Goal: Task Accomplishment & Management: Complete application form

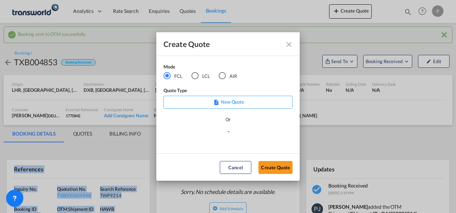
scroll to position [108, 0]
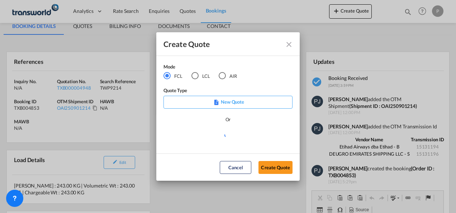
click at [223, 76] on div "AIR" at bounding box center [222, 75] width 7 height 7
click at [275, 167] on button "Create Quote" at bounding box center [276, 167] width 34 height 13
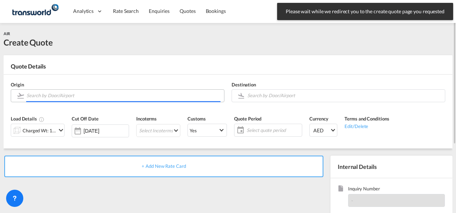
click at [74, 94] on input "Search by Door/Airport" at bounding box center [124, 95] width 194 height 13
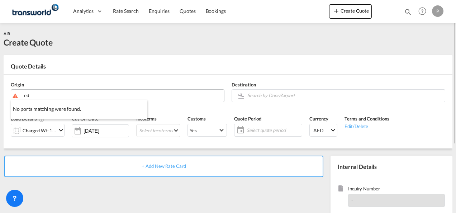
type input "e"
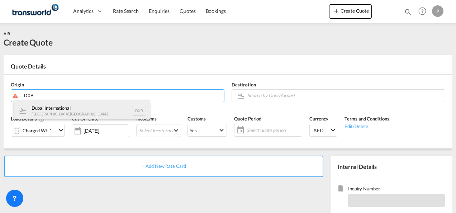
click at [81, 112] on div "Dubai International [GEOGRAPHIC_DATA] , [GEOGRAPHIC_DATA] DXB" at bounding box center [82, 111] width 136 height 22
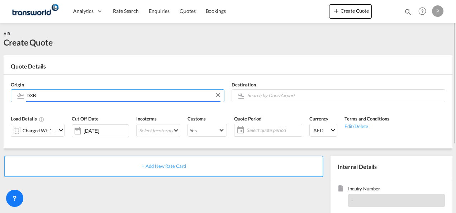
type input "Dubai International, [GEOGRAPHIC_DATA], DXB"
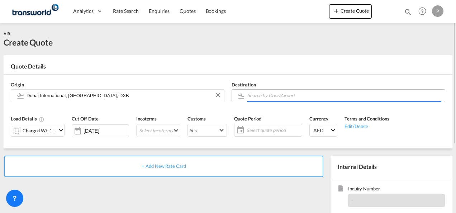
click at [286, 93] on input "Search by Door/Airport" at bounding box center [345, 95] width 194 height 13
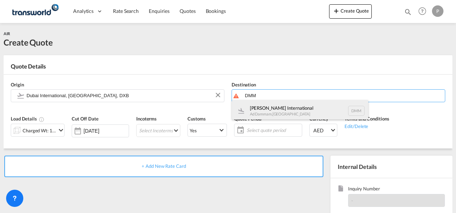
click at [278, 109] on div "[PERSON_NAME] International Ad Dammam , [GEOGRAPHIC_DATA] DMM" at bounding box center [300, 111] width 136 height 22
type input "[PERSON_NAME] International, Ad Dammam, DMM"
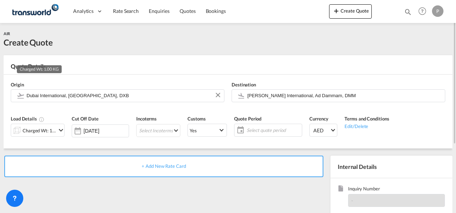
click at [39, 126] on div "Charged Wt: 1.00 KG" at bounding box center [40, 131] width 34 height 10
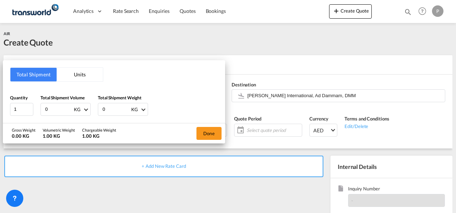
drag, startPoint x: 61, startPoint y: 108, endPoint x: 0, endPoint y: 69, distance: 72.3
click at [0, 72] on html "Analytics Dashboard Rate Search Enquiries Quotes Bookings Analytics" at bounding box center [228, 106] width 456 height 213
type input "26"
click at [211, 135] on button "Done" at bounding box center [209, 133] width 25 height 13
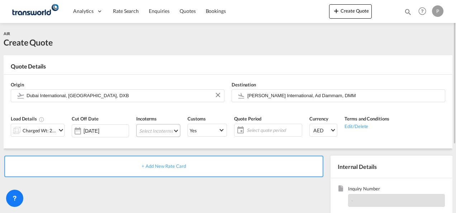
click at [158, 131] on md-select "Select Incoterms DAP - export Delivered at Place CFR - export Cost and Freight …" at bounding box center [158, 130] width 44 height 13
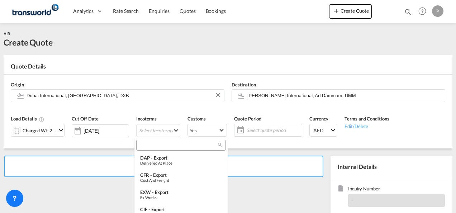
click at [160, 147] on input "search" at bounding box center [178, 145] width 80 height 6
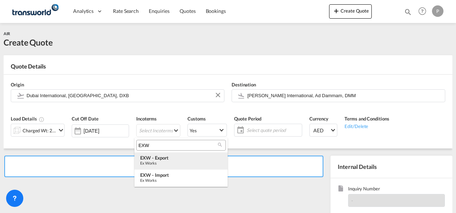
type input "EXW"
click at [169, 159] on div "EXW - export" at bounding box center [181, 158] width 82 height 6
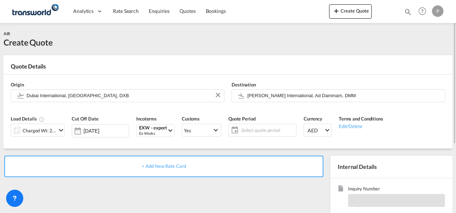
click at [241, 129] on span "Select quote period" at bounding box center [267, 130] width 53 height 6
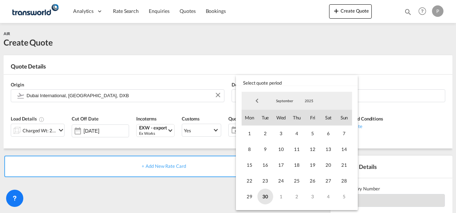
click at [269, 196] on span "30" at bounding box center [266, 197] width 16 height 16
click at [347, 195] on span "5" at bounding box center [345, 197] width 16 height 16
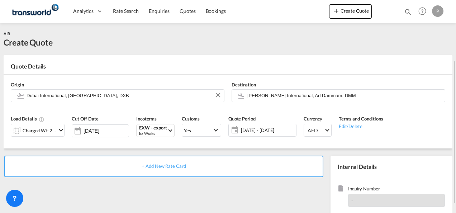
scroll to position [101, 0]
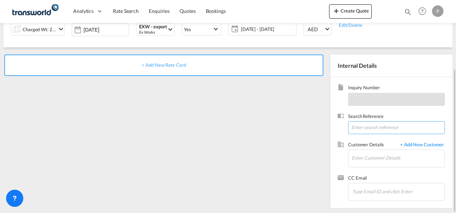
click at [370, 126] on input at bounding box center [396, 127] width 97 height 13
paste input "TWP9247"
type input "TWP9247"
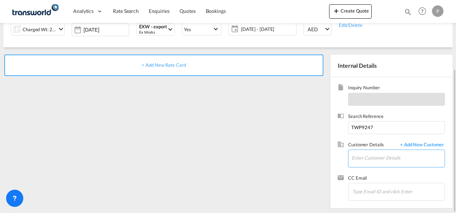
click at [382, 159] on input "Enter Customer Details" at bounding box center [398, 158] width 93 height 16
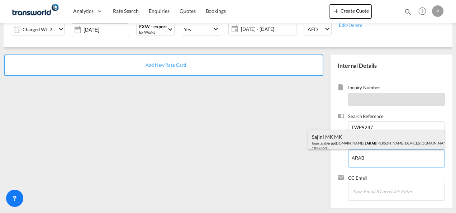
click at [357, 140] on div "Sajini MK MK logistics@ arab [DOMAIN_NAME] | ARAB IAN CALIBRATION DEVICES [DOMA…" at bounding box center [377, 142] width 136 height 24
type input "ARABIAN CALIBRATION DEVICES [DOMAIN_NAME], Sajini MK MK, [EMAIL_ADDRESS][DOMAIN…"
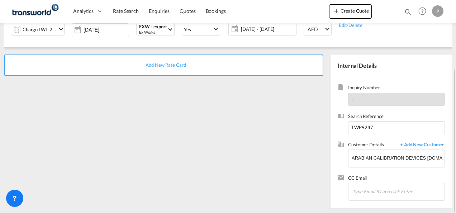
click at [167, 63] on span "+ Add New Rate Card" at bounding box center [164, 65] width 44 height 6
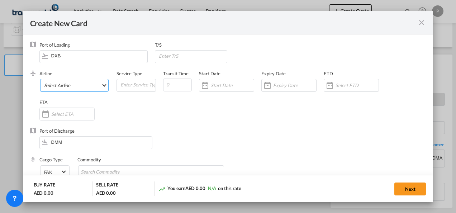
click at [76, 87] on md-select "Select Airline AIR EXPRESS S.A. (1166- / -) CMA CGM Air Cargo (1140-2C / -) DDW…" at bounding box center [74, 85] width 69 height 13
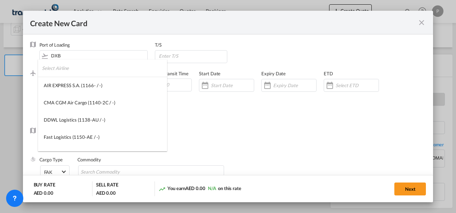
click at [77, 74] on input "search" at bounding box center [104, 68] width 125 height 17
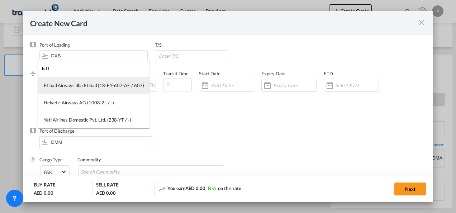
type input "ETI"
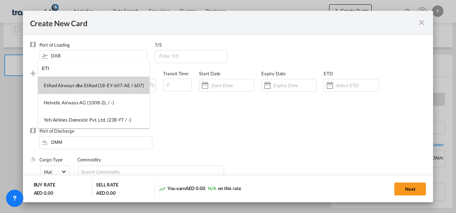
click at [77, 88] on div "Etihad Airways dba Etihad (18-EY-607-AE / 607)" at bounding box center [94, 85] width 100 height 6
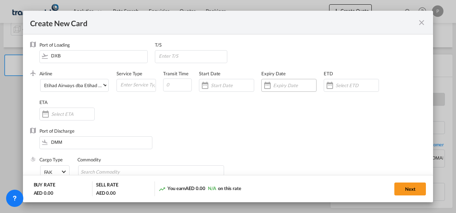
click at [284, 86] on input "Create New Card ..." at bounding box center [294, 86] width 43 height 6
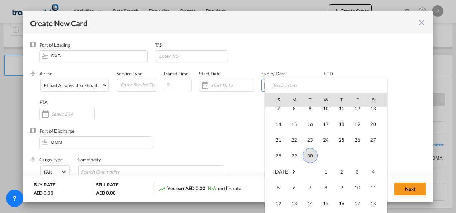
scroll to position [166273, 0]
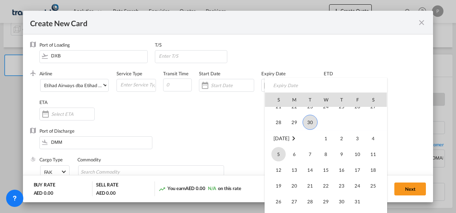
click at [278, 153] on span "5" at bounding box center [279, 154] width 14 height 14
type input "[DATE]"
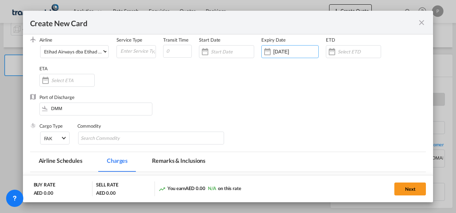
scroll to position [72, 0]
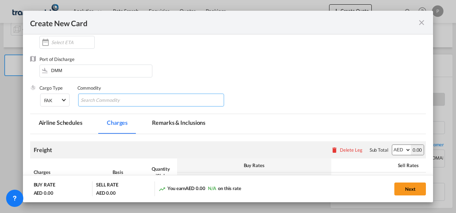
click at [122, 100] on input "Search Commodity" at bounding box center [114, 100] width 66 height 11
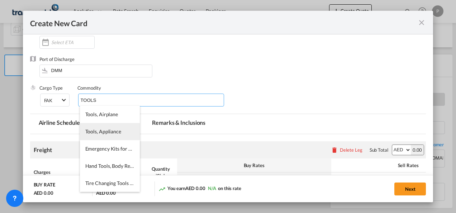
type input "TOOLS"
click at [114, 134] on span "Tools, Appliance" at bounding box center [103, 131] width 36 height 6
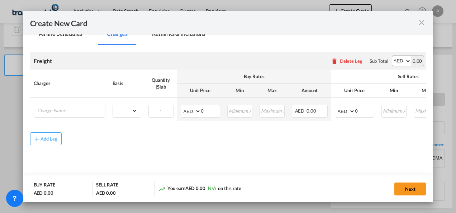
scroll to position [170, 0]
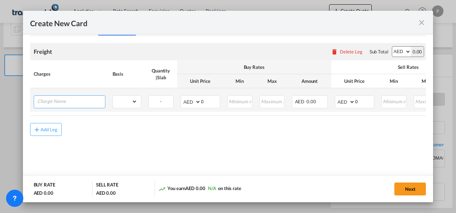
click at [47, 100] on input "Charge Name" at bounding box center [71, 101] width 68 height 11
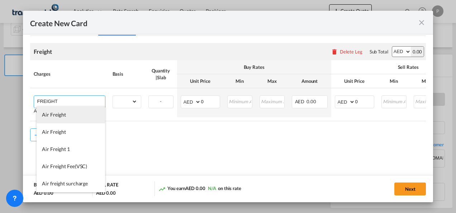
click at [56, 114] on span "Air Freight" at bounding box center [54, 115] width 24 height 6
type input "Air Freight"
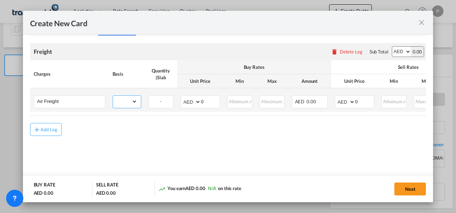
click at [133, 101] on select "gross_weight volumetric_weight per_shipment per_bl per_km % on air freight per_…" at bounding box center [125, 101] width 24 height 11
click at [135, 101] on select "gross_weight volumetric_weight per_shipment per_bl per_km % on air freight per_…" at bounding box center [125, 101] width 24 height 11
select select "per_shipment"
click at [113, 96] on select "gross_weight volumetric_weight per_shipment per_bl per_km % on air freight per_…" at bounding box center [125, 101] width 24 height 11
click at [207, 102] on input "0" at bounding box center [210, 101] width 19 height 11
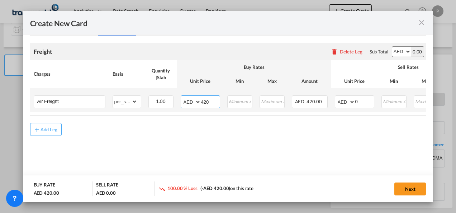
type input "420"
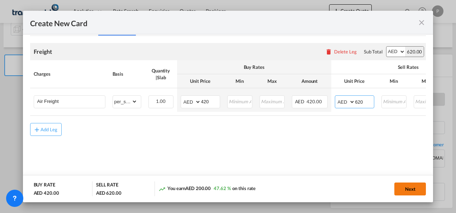
type input "620"
click at [413, 188] on button "Next" at bounding box center [411, 189] width 32 height 13
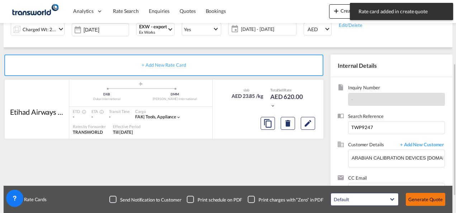
click at [422, 201] on button "Generate Quote" at bounding box center [425, 199] width 39 height 13
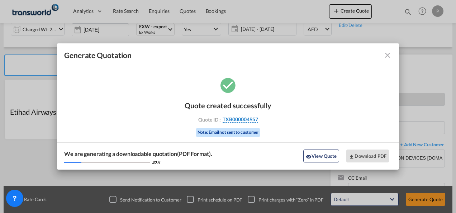
click at [247, 117] on span "TXB000004957" at bounding box center [241, 119] width 36 height 6
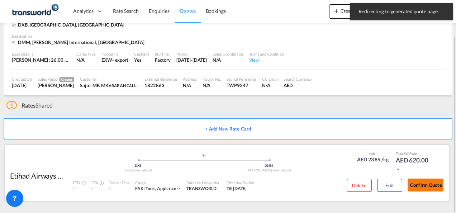
click at [428, 184] on button "Confirm Quote" at bounding box center [426, 185] width 36 height 13
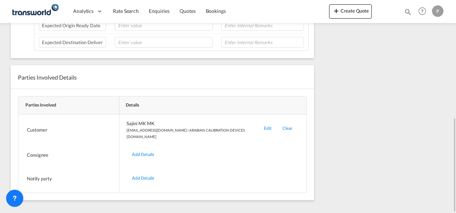
click at [259, 123] on div "Edit" at bounding box center [268, 130] width 19 height 20
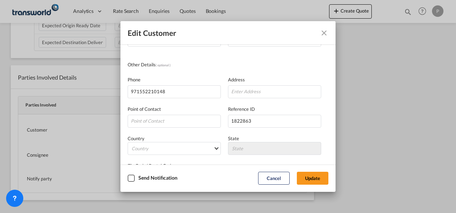
scroll to position [85, 0]
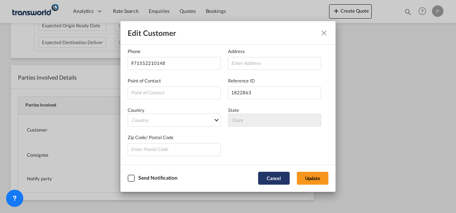
click at [274, 180] on button "Cancel" at bounding box center [274, 178] width 32 height 13
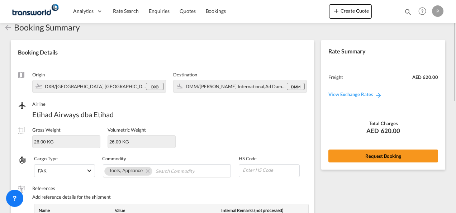
scroll to position [0, 0]
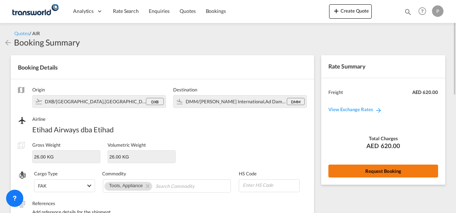
click at [383, 172] on button "Request Booking" at bounding box center [384, 171] width 110 height 13
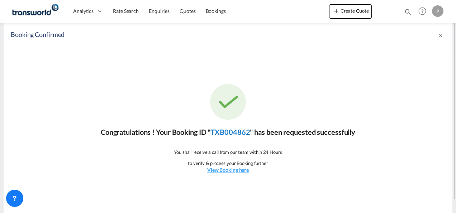
click at [228, 131] on link "TXB004862" at bounding box center [230, 132] width 39 height 9
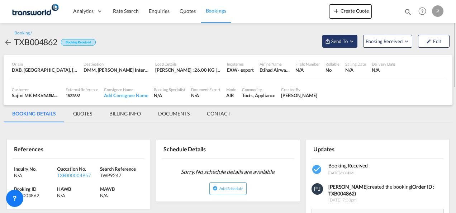
click at [354, 42] on md-icon "Open demo menu" at bounding box center [352, 41] width 6 height 6
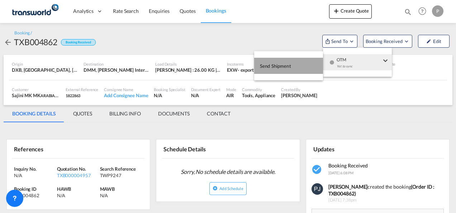
click at [280, 67] on span "Send Shipment" at bounding box center [275, 65] width 31 height 11
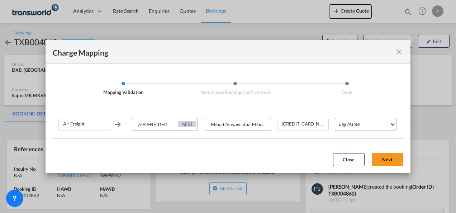
click at [354, 125] on md-select "Leg Name HANDLING ORIGIN HANDLING DESTINATION OTHERS TL PICK UP CUSTOMS ORIGIN …" at bounding box center [366, 124] width 62 height 13
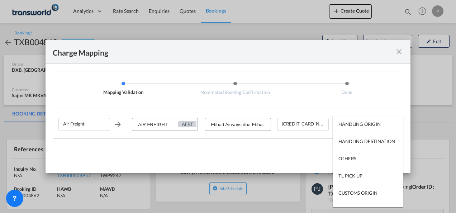
type md-option "HANDLING ORIGIN"
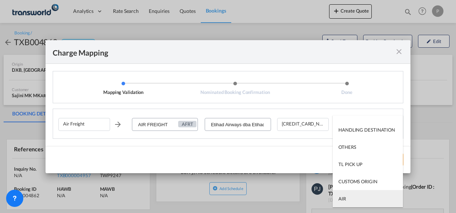
type md-option "AIR"
click at [358, 198] on md-option "AIR" at bounding box center [368, 198] width 70 height 17
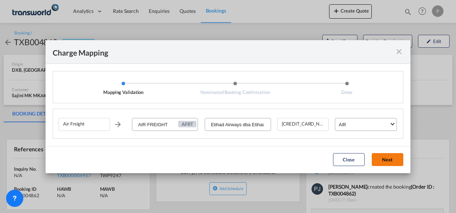
click at [387, 161] on button "Next" at bounding box center [388, 159] width 32 height 13
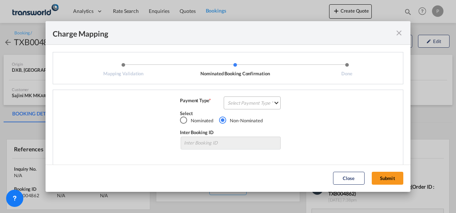
click at [241, 104] on md-select "Select Payment Type COLLECT PREPAID" at bounding box center [252, 103] width 57 height 13
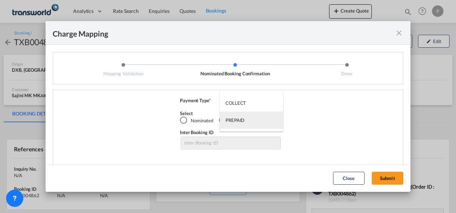
click at [239, 117] on div "PREPAID" at bounding box center [235, 120] width 19 height 6
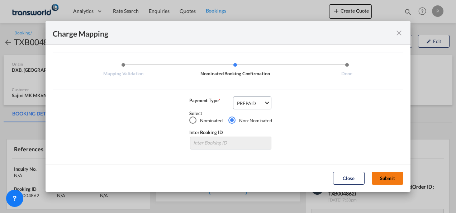
click at [393, 176] on button "Submit" at bounding box center [388, 178] width 32 height 13
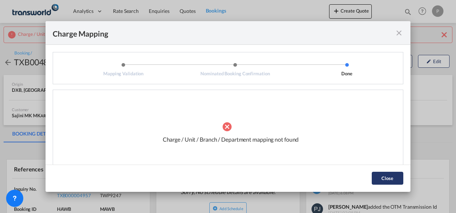
click at [386, 177] on button "Close" at bounding box center [388, 178] width 32 height 13
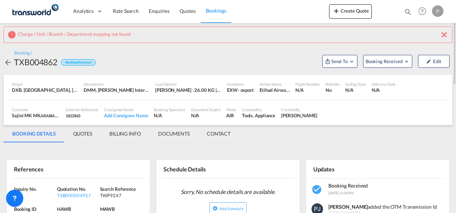
click at [446, 32] on md-icon "icon-close" at bounding box center [444, 34] width 9 height 9
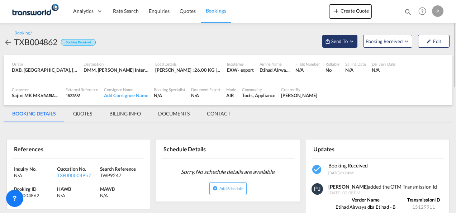
click at [352, 41] on md-icon "Open demo menu" at bounding box center [352, 41] width 6 height 6
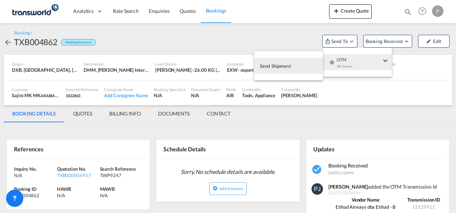
click at [290, 65] on span "Send Shipment" at bounding box center [275, 65] width 31 height 11
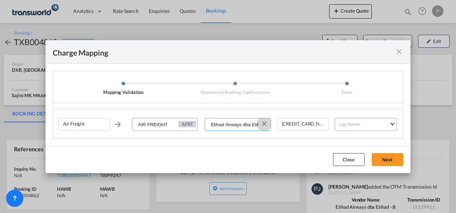
click at [266, 124] on button "Clear Input" at bounding box center [264, 123] width 11 height 11
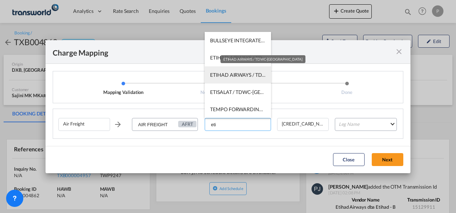
click at [242, 72] on span "ETIHAD AIRWAYS / TDWC-[GEOGRAPHIC_DATA]" at bounding box center [266, 75] width 112 height 6
type input "ETIHAD AIRWAYS / TDWC-[GEOGRAPHIC_DATA]"
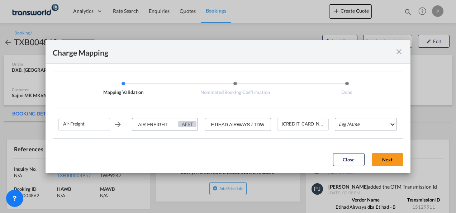
click at [351, 126] on md-select "Leg Name HANDLING ORIGIN HANDLING DESTINATION OTHERS TL PICK UP CUSTOMS ORIGIN …" at bounding box center [366, 124] width 62 height 13
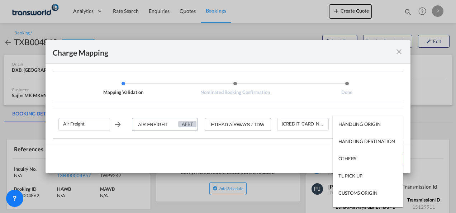
type md-option "HANDLING ORIGIN"
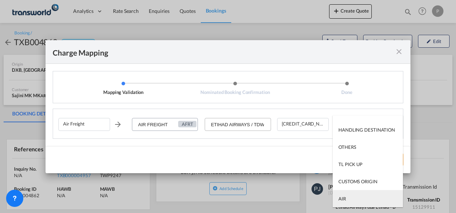
type md-option "AIR"
click at [363, 198] on md-option "AIR" at bounding box center [368, 198] width 70 height 17
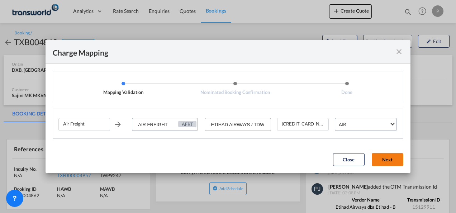
click at [386, 161] on button "Next" at bounding box center [388, 159] width 32 height 13
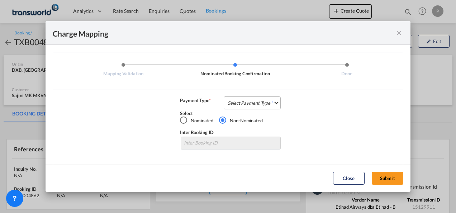
click at [239, 102] on md-select "Select Payment Type COLLECT PREPAID" at bounding box center [252, 103] width 57 height 13
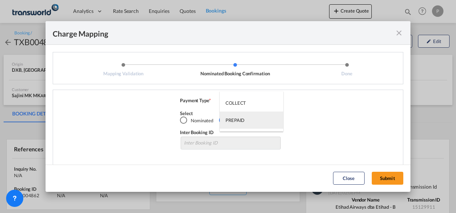
click at [242, 117] on div "PREPAID" at bounding box center [235, 120] width 19 height 6
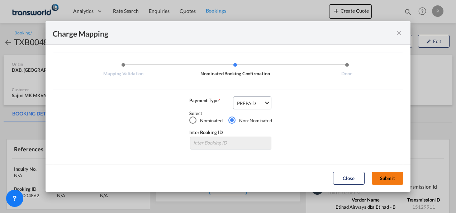
click at [384, 174] on button "Submit" at bounding box center [388, 178] width 32 height 13
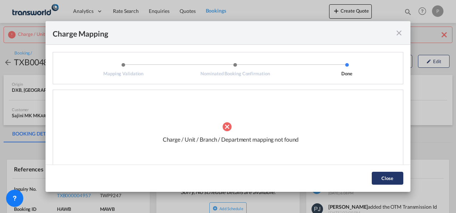
click at [390, 175] on button "Close" at bounding box center [388, 178] width 32 height 13
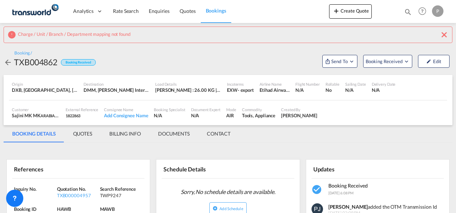
click at [444, 33] on md-icon "icon-close" at bounding box center [444, 34] width 9 height 9
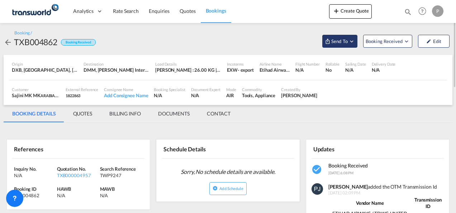
click at [352, 41] on md-icon "Open demo menu" at bounding box center [352, 41] width 6 height 6
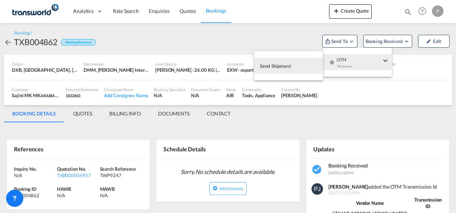
click at [285, 67] on span "Send Shipment" at bounding box center [275, 65] width 31 height 11
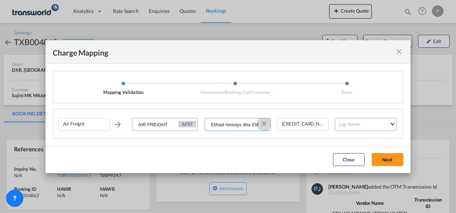
click at [265, 122] on button "Clear Input" at bounding box center [264, 123] width 11 height 11
click at [238, 126] on input "Select Service Provider" at bounding box center [238, 124] width 65 height 13
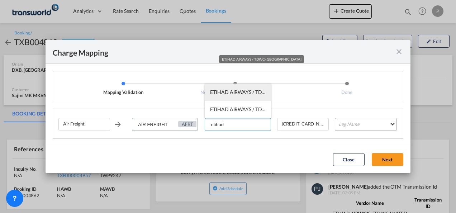
click at [245, 94] on span "ETIHAD AIRWAYS / TDWC-[GEOGRAPHIC_DATA]" at bounding box center [266, 92] width 112 height 6
type input "ETIHAD AIRWAYS / TDWC-[GEOGRAPHIC_DATA]"
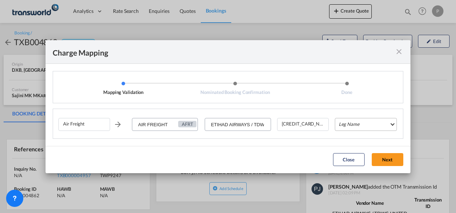
click at [373, 122] on md-select "Leg Name HANDLING ORIGIN HANDLING DESTINATION OTHERS TL PICK UP CUSTOMS ORIGIN …" at bounding box center [366, 124] width 62 height 13
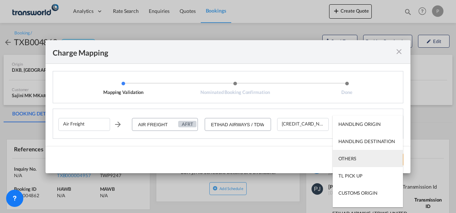
type md-option "HANDLING ORIGIN"
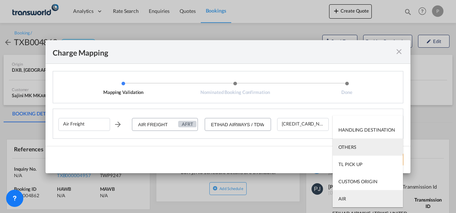
type md-option "AIR"
click at [357, 198] on md-option "AIR" at bounding box center [368, 198] width 70 height 17
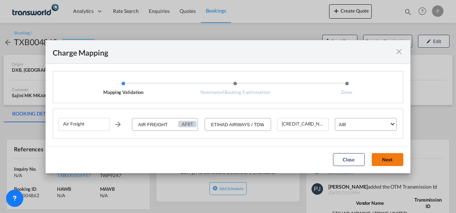
click at [390, 163] on button "Next" at bounding box center [388, 159] width 32 height 13
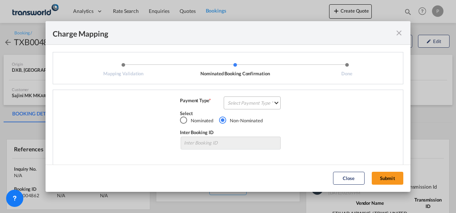
click at [249, 103] on md-select "Select Payment Type COLLECT PREPAID" at bounding box center [252, 103] width 57 height 13
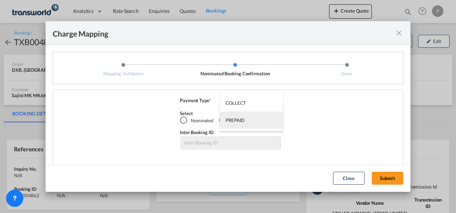
click at [242, 120] on div "PREPAID" at bounding box center [235, 120] width 19 height 6
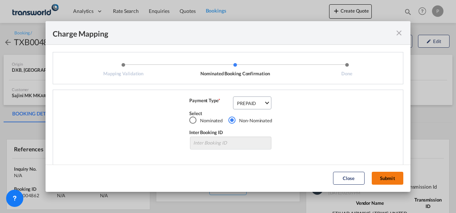
click at [387, 178] on button "Submit" at bounding box center [388, 178] width 32 height 13
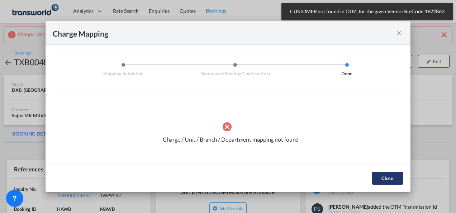
click at [387, 178] on button "Close" at bounding box center [388, 178] width 32 height 13
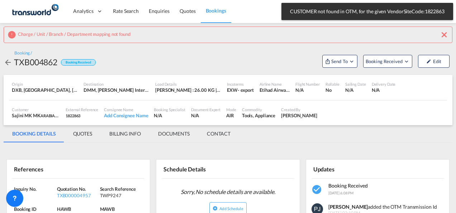
click at [449, 34] on div "Charge / Unit / Branch / Department mapping not found" at bounding box center [228, 35] width 449 height 17
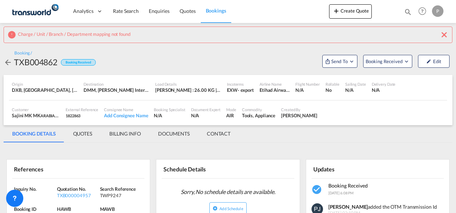
click at [444, 36] on md-icon "icon-close" at bounding box center [444, 34] width 9 height 9
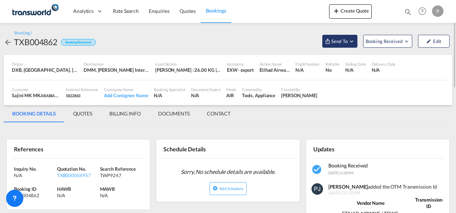
click at [351, 43] on md-icon "Open demo menu" at bounding box center [352, 41] width 6 height 6
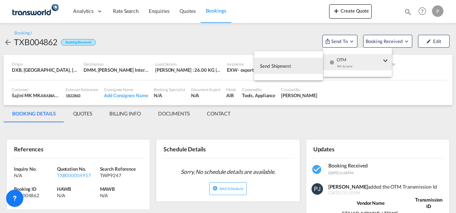
click at [263, 68] on span "Send Shipment" at bounding box center [275, 65] width 31 height 11
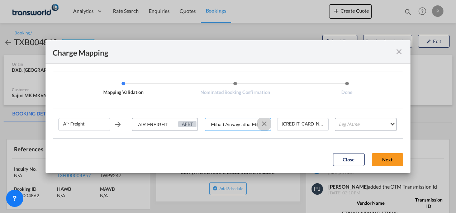
click at [267, 125] on button "Clear Input" at bounding box center [264, 123] width 11 height 11
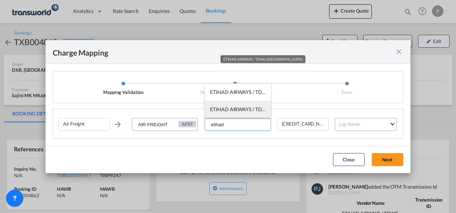
click at [251, 107] on span "ETIHAD AIRWAYS / TDWC-[GEOGRAPHIC_DATA]" at bounding box center [266, 109] width 112 height 6
type input "ETIHAD AIRWAYS / TDWC-[GEOGRAPHIC_DATA]"
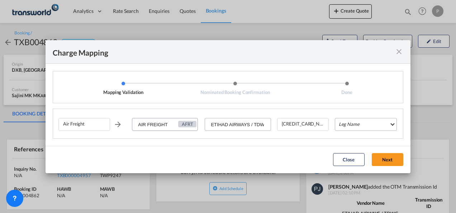
click at [362, 126] on md-select "Leg Name HANDLING ORIGIN HANDLING DESTINATION OTHERS TL PICK UP CUSTOMS ORIGIN …" at bounding box center [366, 124] width 62 height 13
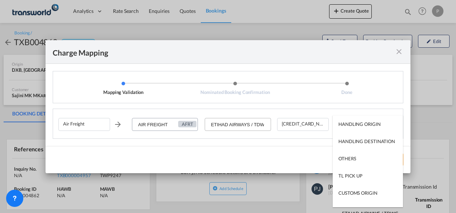
type md-option "HANDLING ORIGIN"
type md-option "AIR"
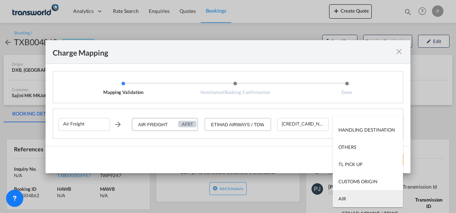
click at [353, 197] on md-option "AIR" at bounding box center [368, 198] width 70 height 17
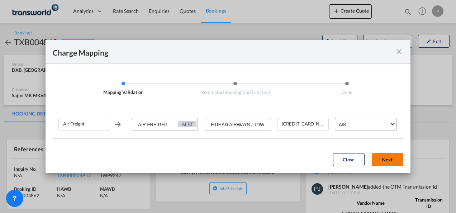
click at [385, 161] on button "Next" at bounding box center [388, 159] width 32 height 13
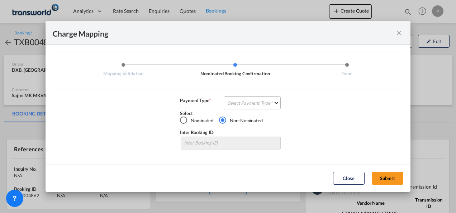
click at [231, 100] on md-select "Select Payment Type COLLECT PREPAID" at bounding box center [252, 103] width 57 height 13
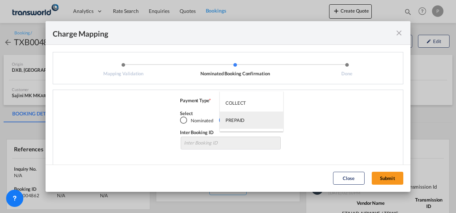
click at [237, 117] on div "PREPAID" at bounding box center [235, 120] width 19 height 6
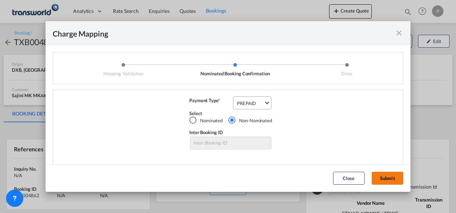
click at [386, 179] on button "Submit" at bounding box center [388, 178] width 32 height 13
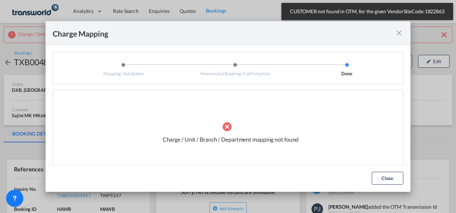
click at [399, 36] on md-icon "icon-close fg-AAA8AD cursor" at bounding box center [399, 33] width 9 height 9
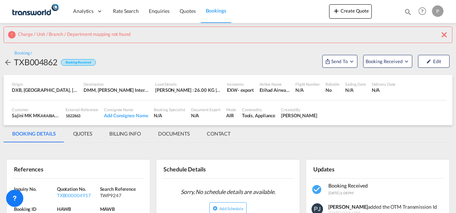
click at [442, 33] on md-icon "icon-close" at bounding box center [444, 34] width 9 height 9
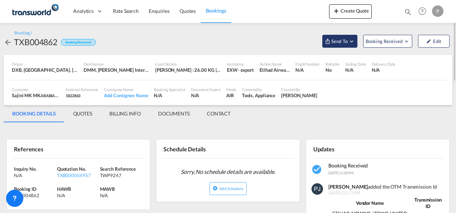
click at [353, 40] on md-icon "Open demo menu" at bounding box center [352, 41] width 6 height 6
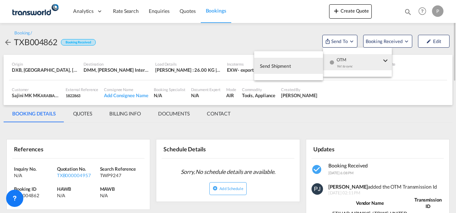
click at [282, 66] on span "Send Shipment" at bounding box center [275, 65] width 31 height 11
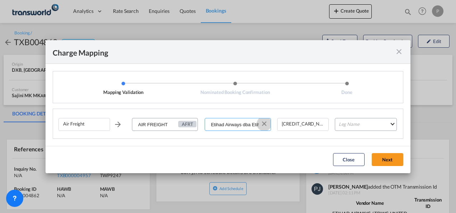
click at [263, 123] on button "Clear Input" at bounding box center [264, 123] width 11 height 11
click at [242, 123] on input "Select Service Provider" at bounding box center [238, 124] width 65 height 13
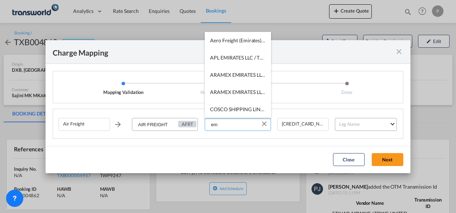
type input "e"
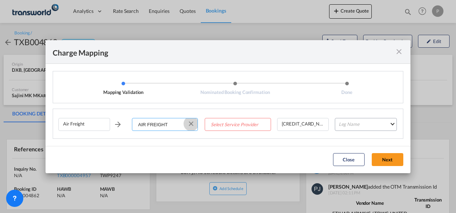
click at [192, 122] on button "Clear Input" at bounding box center [191, 123] width 11 height 11
click at [157, 124] on input "Enter Charge name" at bounding box center [165, 124] width 65 height 13
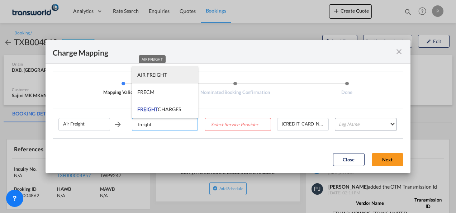
click at [163, 76] on span "AIR FREIGHT" at bounding box center [152, 75] width 30 height 6
type input "AIR FREIGHT"
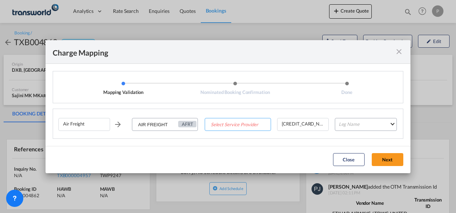
click at [233, 126] on input "Select Service Provider" at bounding box center [238, 124] width 65 height 13
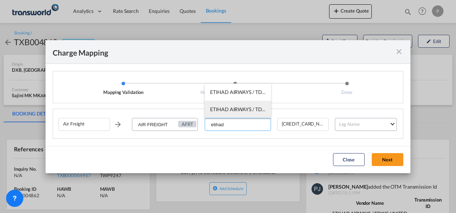
click at [239, 105] on li "ETIHAD AIRWAYS / TDWC-[GEOGRAPHIC_DATA]" at bounding box center [238, 109] width 66 height 17
type input "ETIHAD AIRWAYS / TDWC-[GEOGRAPHIC_DATA]"
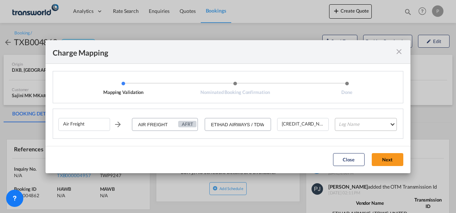
click at [365, 126] on md-select "Leg Name HANDLING ORIGIN HANDLING DESTINATION OTHERS TL PICK UP CUSTOMS ORIGIN …" at bounding box center [366, 124] width 62 height 13
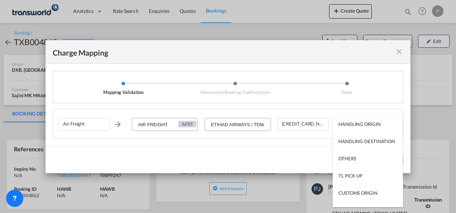
type md-option "HANDLING ORIGIN"
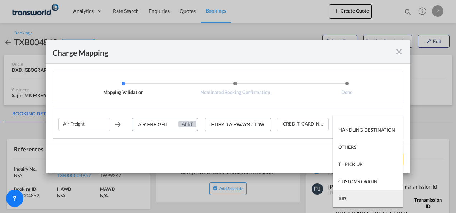
type md-option "AIR"
click at [347, 199] on md-option "AIR" at bounding box center [368, 198] width 70 height 17
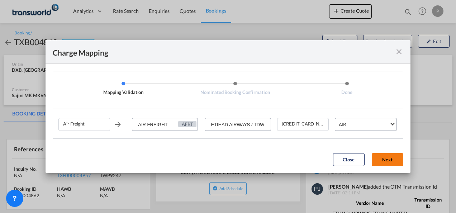
click at [387, 157] on button "Next" at bounding box center [388, 159] width 32 height 13
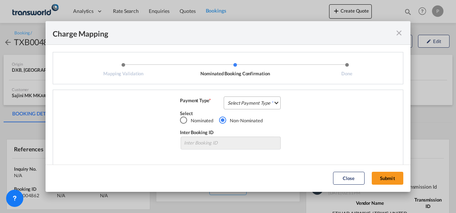
click at [253, 105] on md-select "Select Payment Type COLLECT PREPAID" at bounding box center [252, 103] width 57 height 13
click at [248, 102] on md-option "COLLECT" at bounding box center [252, 102] width 64 height 17
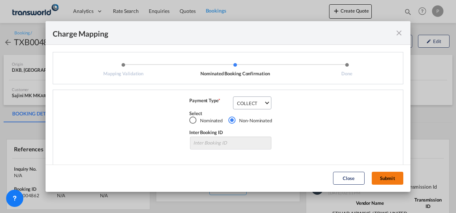
click at [384, 177] on button "Submit" at bounding box center [388, 178] width 32 height 13
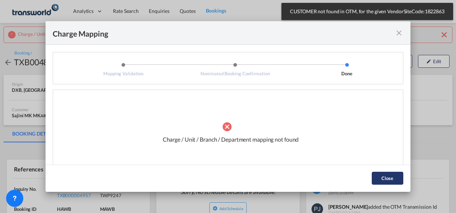
click at [387, 179] on button "Close" at bounding box center [388, 178] width 32 height 13
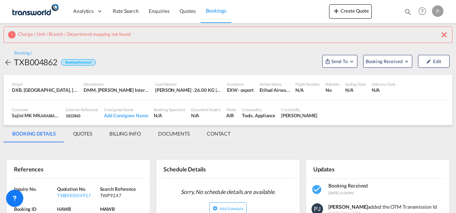
click at [445, 35] on md-icon "icon-close" at bounding box center [444, 34] width 9 height 9
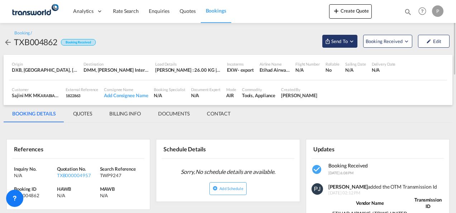
click at [352, 42] on md-icon "Open demo menu" at bounding box center [352, 41] width 6 height 6
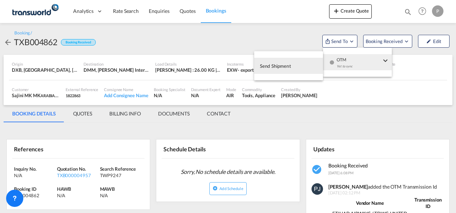
click at [276, 69] on span "Send Shipment" at bounding box center [275, 65] width 31 height 11
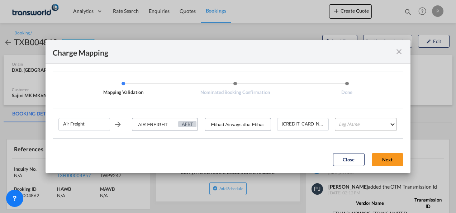
click at [352, 124] on md-select "Leg Name HANDLING ORIGIN HANDLING DESTINATION OTHERS TL PICK UP CUSTOMS ORIGIN …" at bounding box center [366, 124] width 62 height 13
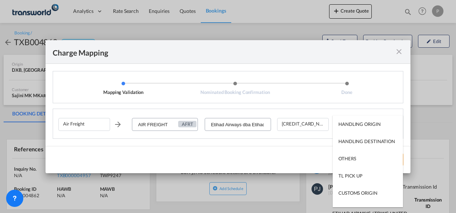
type md-option "HANDLING ORIGIN"
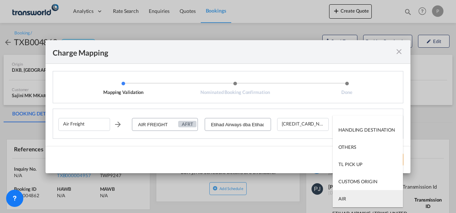
type md-option "AIR"
click at [353, 199] on md-option "AIR" at bounding box center [368, 198] width 70 height 17
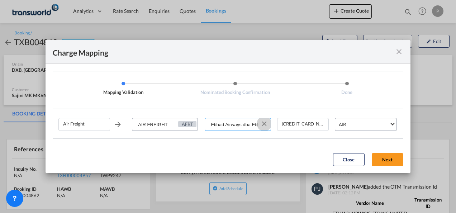
click at [266, 122] on button "Clear Input" at bounding box center [264, 123] width 11 height 11
click at [236, 125] on input "Select Service Provider" at bounding box center [238, 124] width 65 height 13
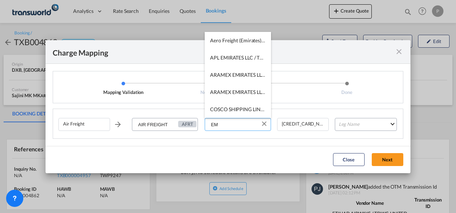
type input "E"
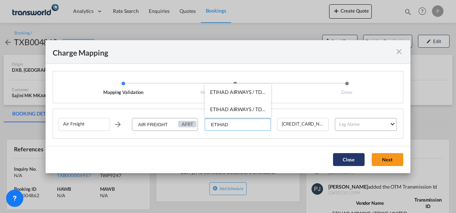
type input "ETIHAD"
click at [346, 161] on button "Close" at bounding box center [349, 159] width 32 height 13
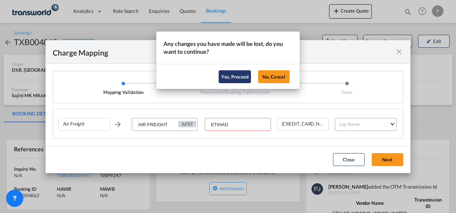
click at [236, 75] on button "Yes, Proceed" at bounding box center [235, 76] width 32 height 13
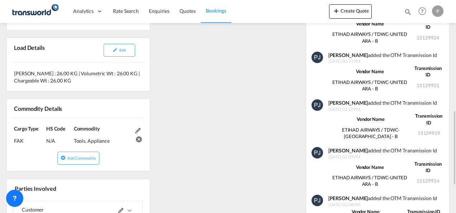
scroll to position [215, 0]
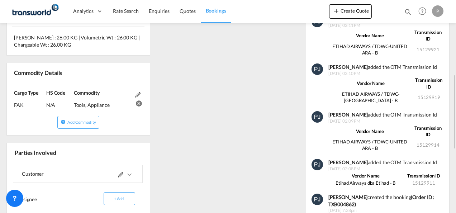
click at [135, 94] on div at bounding box center [137, 98] width 9 height 19
click at [138, 92] on md-icon at bounding box center [137, 94] width 5 height 5
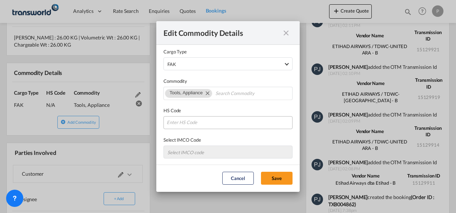
scroll to position [5, 0]
click at [289, 33] on md-icon "icon-close fg-AAA8AD cursor" at bounding box center [286, 33] width 9 height 9
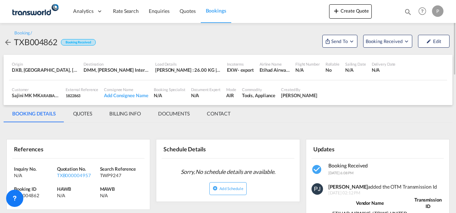
scroll to position [36, 0]
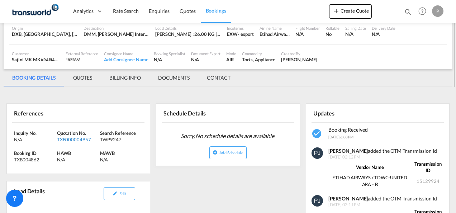
click at [77, 137] on div "TXB000004957" at bounding box center [77, 139] width 41 height 6
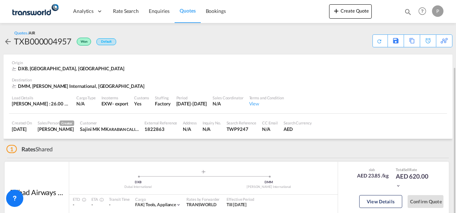
scroll to position [36, 0]
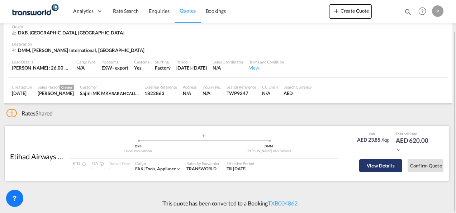
click at [380, 161] on button "View Details" at bounding box center [381, 165] width 43 height 13
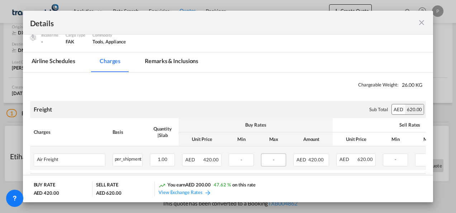
scroll to position [91, 0]
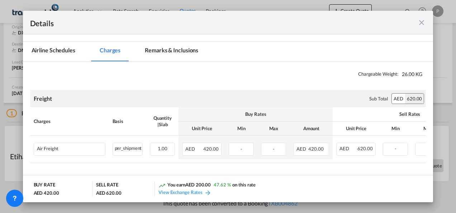
click at [421, 19] on md-icon "icon-close fg-AAA8AD m-0 cursor" at bounding box center [422, 22] width 9 height 9
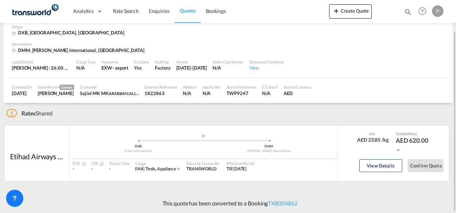
scroll to position [0, 0]
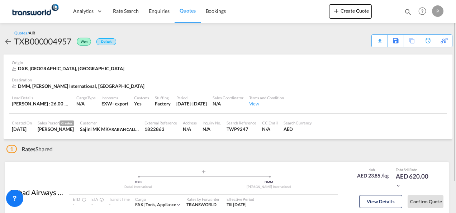
click at [9, 42] on md-icon "icon-arrow-left" at bounding box center [8, 41] width 9 height 9
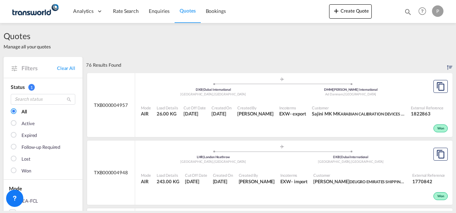
click at [114, 103] on span "TXB000004957" at bounding box center [111, 105] width 34 height 6
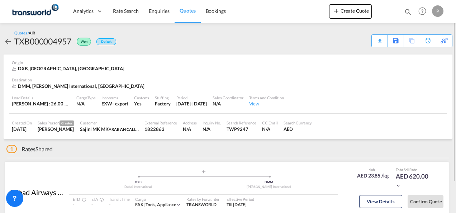
click at [81, 42] on div "Won" at bounding box center [84, 42] width 14 height 8
click at [108, 42] on div "Default" at bounding box center [107, 41] width 20 height 7
click at [46, 42] on div "TXB000004957" at bounding box center [42, 41] width 57 height 11
copy div "TXB000004957"
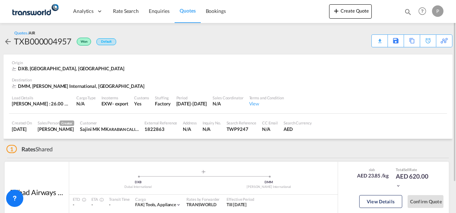
click at [408, 10] on md-icon "icon-magnify" at bounding box center [408, 12] width 8 height 8
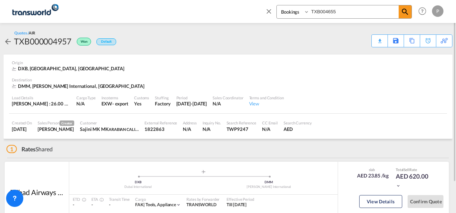
click at [329, 13] on input "TXB004655" at bounding box center [354, 11] width 89 height 13
paste input "0004957"
type input "TXB000004957"
click at [406, 10] on md-icon "icon-magnify" at bounding box center [405, 12] width 9 height 9
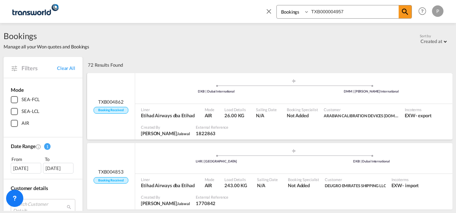
click at [118, 100] on span "TXB004862" at bounding box center [110, 102] width 25 height 6
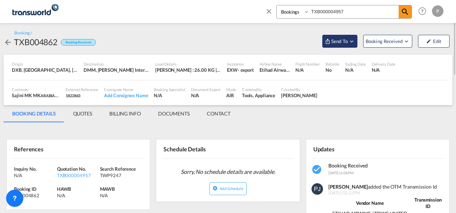
click at [352, 40] on md-icon "Open demo menu" at bounding box center [352, 41] width 6 height 6
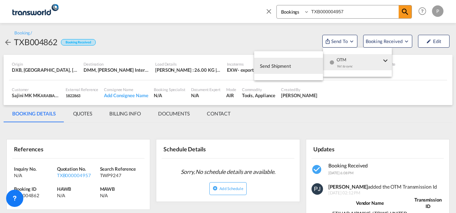
click at [285, 65] on span "Send Shipment" at bounding box center [275, 65] width 31 height 11
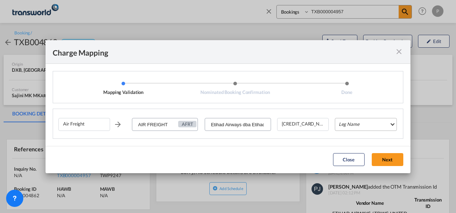
click at [354, 125] on md-select "Leg Name HANDLING ORIGIN HANDLING DESTINATION OTHERS TL PICK UP CUSTOMS ORIGIN …" at bounding box center [366, 124] width 62 height 13
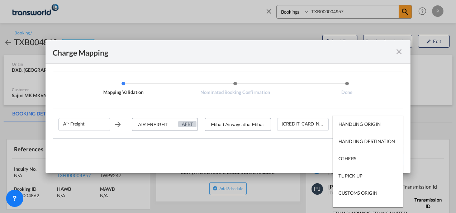
type md-option "HANDLING ORIGIN"
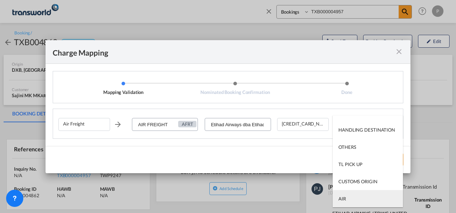
type md-option "AIR"
click at [357, 200] on md-option "AIR" at bounding box center [368, 198] width 70 height 17
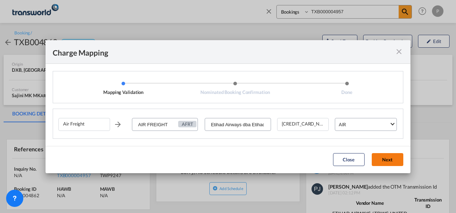
click at [382, 159] on button "Next" at bounding box center [388, 159] width 32 height 13
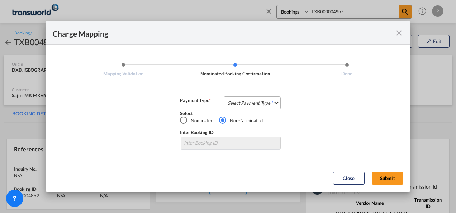
click at [260, 99] on md-select "Select Payment Type COLLECT PREPAID" at bounding box center [252, 103] width 57 height 13
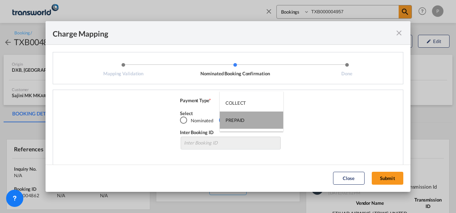
click at [247, 121] on md-option "PREPAID" at bounding box center [252, 120] width 64 height 17
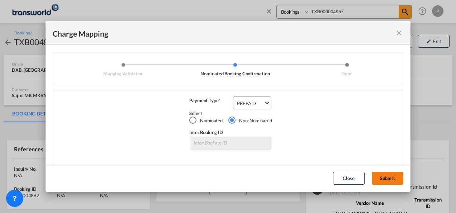
click at [392, 176] on button "Submit" at bounding box center [388, 178] width 32 height 13
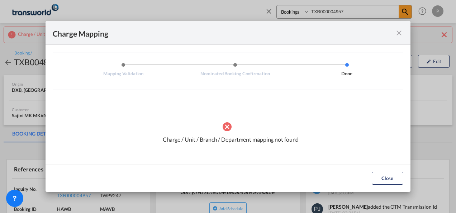
click at [401, 36] on md-icon "icon-close fg-AAA8AD cursor" at bounding box center [399, 33] width 9 height 9
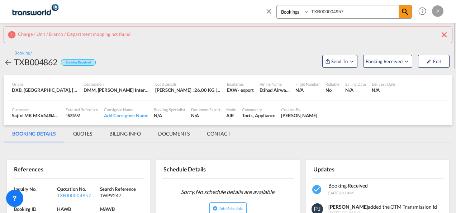
click at [443, 36] on md-icon "icon-close" at bounding box center [444, 34] width 9 height 9
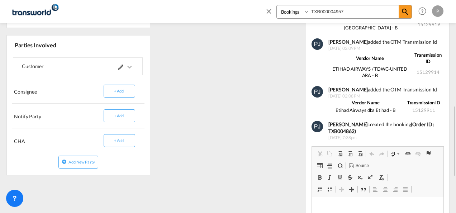
scroll to position [287, 0]
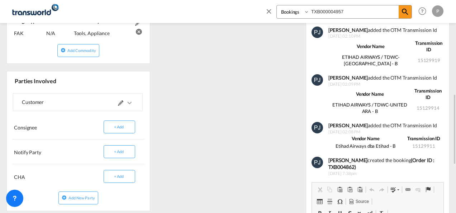
click at [120, 103] on md-icon at bounding box center [120, 102] width 5 height 5
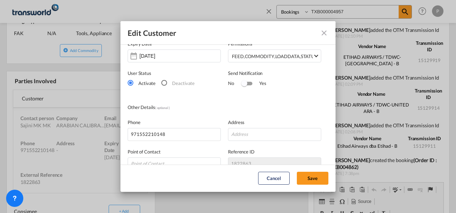
scroll to position [34, 0]
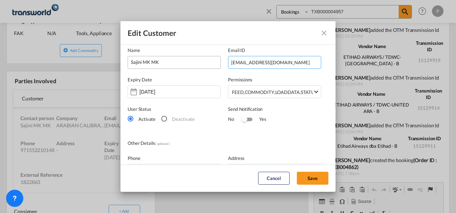
drag, startPoint x: 281, startPoint y: 60, endPoint x: 163, endPoint y: 62, distance: 118.4
click at [163, 62] on div "Name Sajini MK MK Email ID [EMAIL_ADDRESS][DOMAIN_NAME]" at bounding box center [228, 53] width 201 height 29
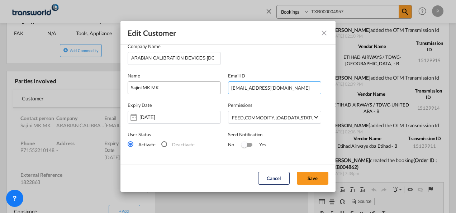
scroll to position [0, 0]
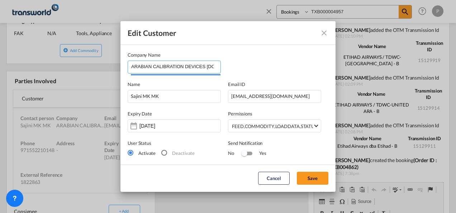
click at [206, 67] on input "ARABIAN CALIBRATION DEVICES [DOMAIN_NAME]" at bounding box center [175, 66] width 89 height 11
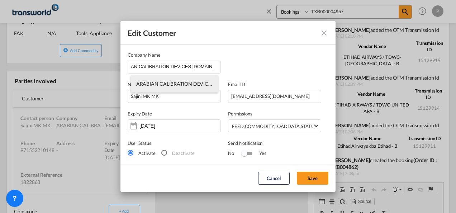
scroll to position [0, 14]
click at [181, 84] on span "ARABIAN CALIBRATION DEVICES [DOMAIN_NAME]" at bounding box center [196, 84] width 120 height 6
type input "552210148"
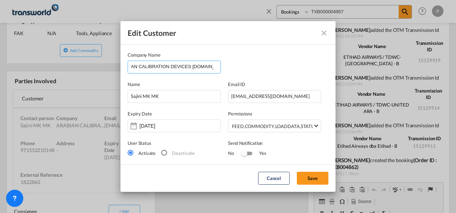
type input "ARABIAN CALIBRATION DEVICES REP.CO.LL"
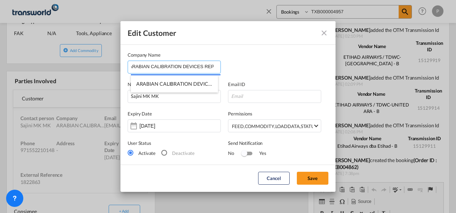
scroll to position [0, 0]
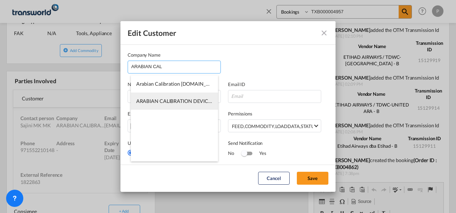
click at [184, 97] on li "ARABIAN CALIBRATION DEVICES [DOMAIN_NAME]" at bounding box center [174, 101] width 87 height 17
type input "ARABIAN CALIBRATION DEVICES [DOMAIN_NAME]"
type input "[EMAIL_ADDRESS][DOMAIN_NAME]"
type input "552210148"
type input "1822863"
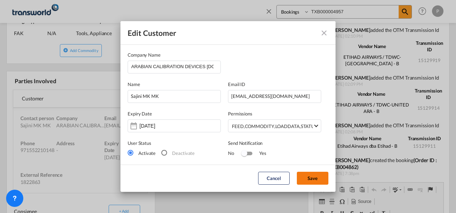
click at [322, 179] on button "Save" at bounding box center [313, 178] width 32 height 13
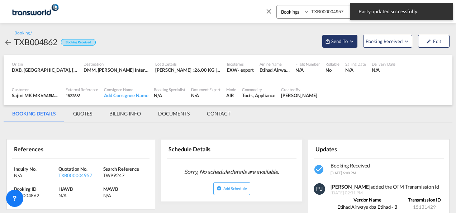
click at [352, 43] on md-icon "Open demo menu" at bounding box center [352, 41] width 6 height 6
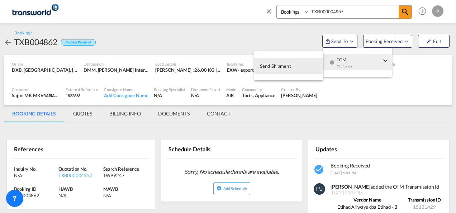
click at [278, 69] on span "Send Shipment" at bounding box center [275, 65] width 31 height 11
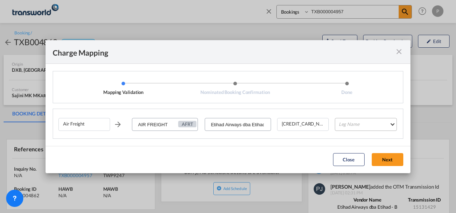
click at [363, 127] on md-select "Leg Name HANDLING ORIGIN HANDLING DESTINATION OTHERS TL PICK UP CUSTOMS ORIGIN …" at bounding box center [366, 124] width 62 height 13
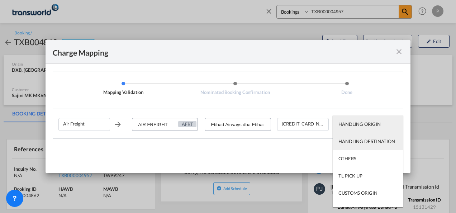
type md-option "HANDLING ORIGIN"
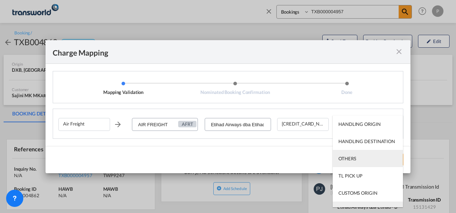
scroll to position [11, 0]
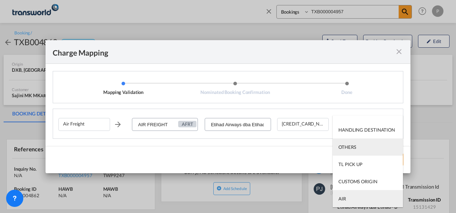
type md-option "AIR"
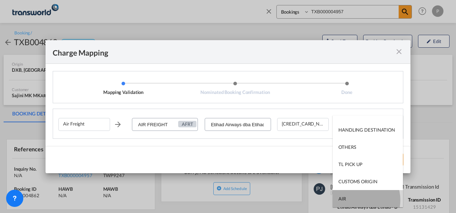
click at [357, 200] on md-option "AIR" at bounding box center [368, 198] width 70 height 17
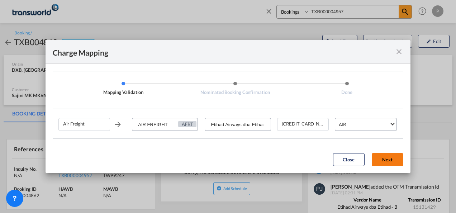
click at [380, 159] on button "Next" at bounding box center [388, 159] width 32 height 13
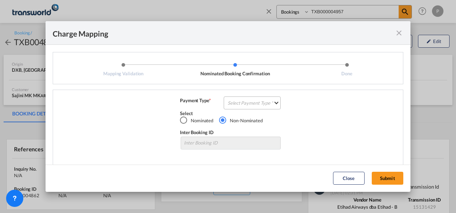
click at [229, 102] on md-select "Select Payment Type COLLECT PREPAID" at bounding box center [252, 103] width 57 height 13
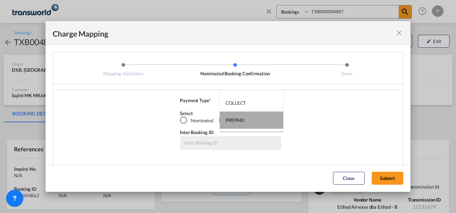
click at [236, 116] on md-option "PREPAID" at bounding box center [252, 120] width 64 height 17
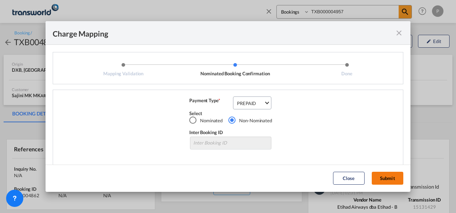
click at [387, 174] on button "Submit" at bounding box center [388, 178] width 32 height 13
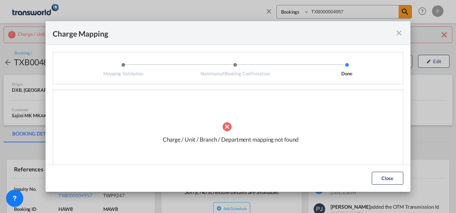
click at [398, 34] on md-icon "icon-close fg-AAA8AD cursor" at bounding box center [399, 33] width 9 height 9
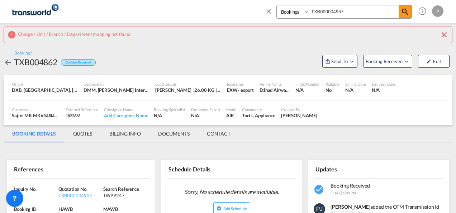
click at [450, 34] on div "Charge / Unit / Branch / Department mapping not found" at bounding box center [228, 35] width 449 height 17
click at [445, 33] on md-icon "icon-close" at bounding box center [444, 34] width 9 height 9
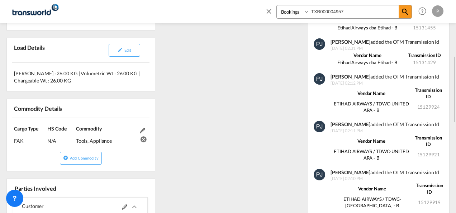
scroll to position [251, 0]
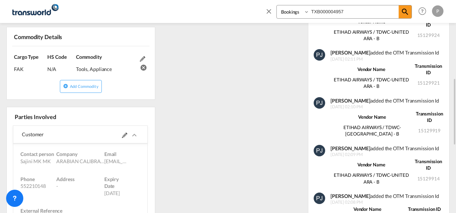
click at [122, 133] on md-icon at bounding box center [124, 135] width 5 height 5
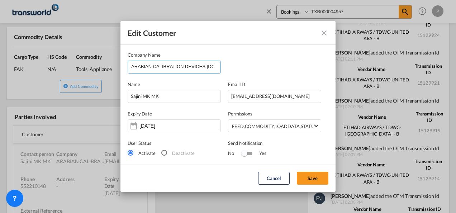
click at [206, 68] on input "ARABIAN CALIBRATION DEVICES [DOMAIN_NAME]" at bounding box center [175, 66] width 89 height 11
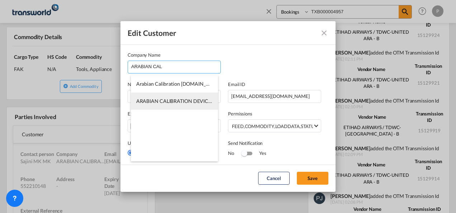
click at [180, 101] on span "ARABIAN CALIBRATION DEVICES [DOMAIN_NAME]" at bounding box center [196, 101] width 120 height 6
type input "ARABIAN CALIBRATION DEVICES [DOMAIN_NAME]"
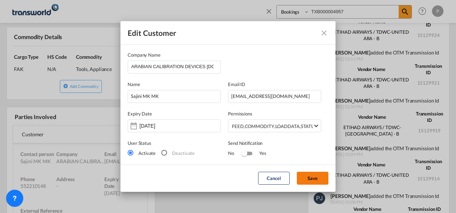
click at [322, 179] on button "Save" at bounding box center [313, 178] width 32 height 13
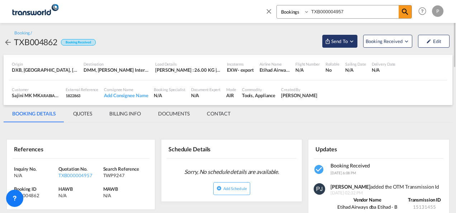
click at [353, 40] on md-icon "Open demo menu" at bounding box center [352, 41] width 6 height 6
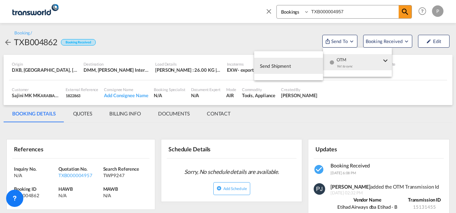
click at [281, 69] on span "Send Shipment" at bounding box center [275, 65] width 31 height 11
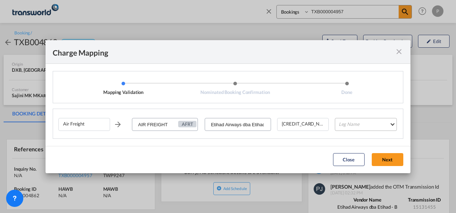
click at [365, 127] on md-select "Leg Name HANDLING ORIGIN HANDLING DESTINATION OTHERS TL PICK UP CUSTOMS ORIGIN …" at bounding box center [366, 124] width 62 height 13
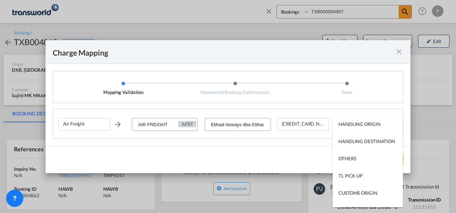
type md-option "HANDLING ORIGIN"
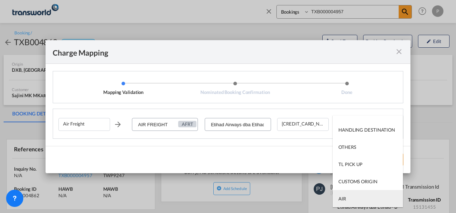
type md-option "AIR"
click at [356, 197] on md-option "AIR" at bounding box center [368, 198] width 70 height 17
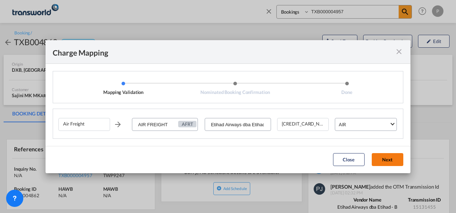
click at [388, 159] on button "Next" at bounding box center [388, 159] width 32 height 13
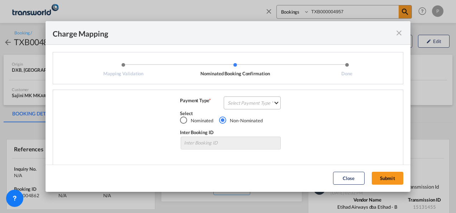
click at [248, 103] on md-select "Select Payment Type COLLECT PREPAID" at bounding box center [252, 103] width 57 height 13
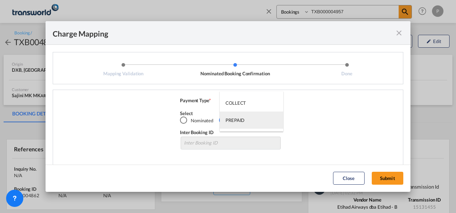
click at [243, 119] on div "PREPAID" at bounding box center [235, 120] width 19 height 6
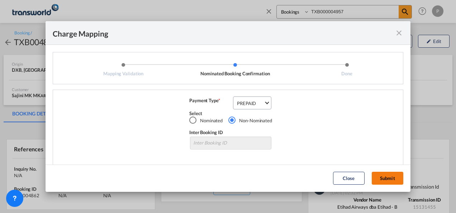
click at [395, 178] on button "Submit" at bounding box center [388, 178] width 32 height 13
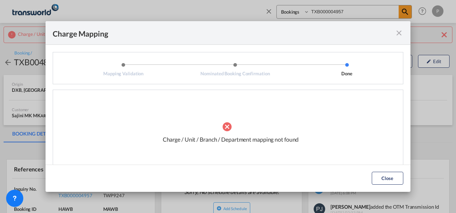
click at [401, 34] on md-icon "icon-close fg-AAA8AD cursor" at bounding box center [399, 33] width 9 height 9
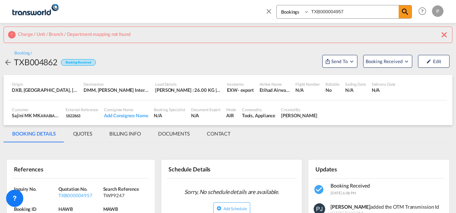
click at [448, 32] on md-icon "icon-close" at bounding box center [444, 34] width 9 height 9
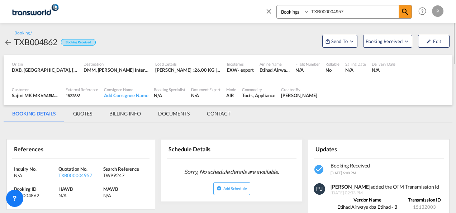
click at [271, 13] on md-icon "icon-close" at bounding box center [269, 11] width 8 height 8
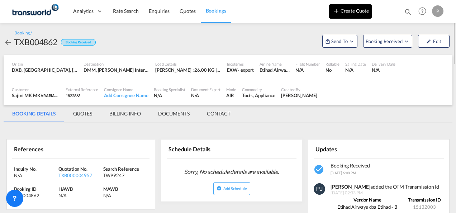
click at [351, 11] on button "Create Quote" at bounding box center [350, 11] width 43 height 14
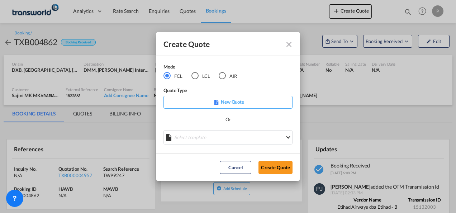
click at [225, 75] on div "AIR" at bounding box center [222, 75] width 7 height 7
click at [278, 170] on button "Create Quote" at bounding box center [276, 167] width 34 height 13
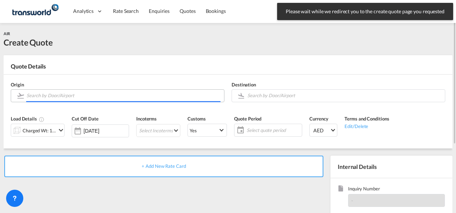
click at [75, 96] on input "Search by Door/Airport" at bounding box center [124, 95] width 194 height 13
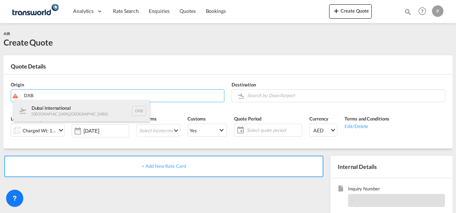
click at [73, 111] on div "Dubai International [GEOGRAPHIC_DATA] , [GEOGRAPHIC_DATA] DXB" at bounding box center [82, 111] width 136 height 22
type input "Dubai International, [GEOGRAPHIC_DATA], DXB"
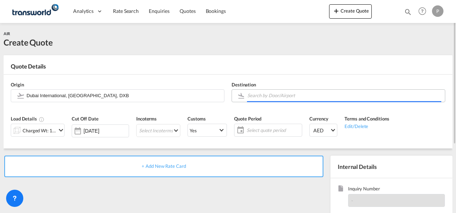
click at [272, 98] on input "Search by Door/Airport" at bounding box center [345, 95] width 194 height 13
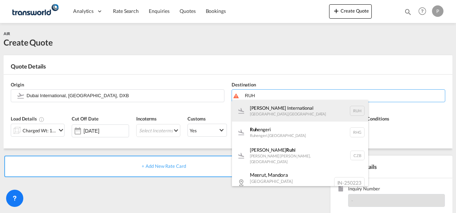
click at [272, 112] on div "[PERSON_NAME] International [GEOGRAPHIC_DATA] , [GEOGRAPHIC_DATA] RUH" at bounding box center [300, 111] width 136 height 22
type input "[PERSON_NAME] International, [GEOGRAPHIC_DATA], RUH"
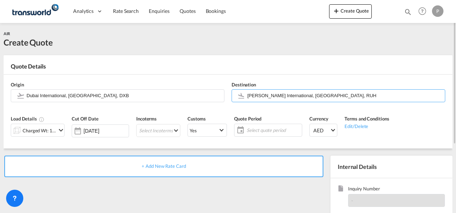
click at [58, 131] on md-icon "icon-chevron-down" at bounding box center [61, 130] width 9 height 9
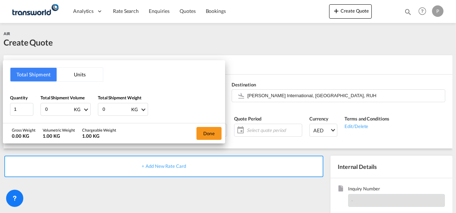
drag, startPoint x: 54, startPoint y: 109, endPoint x: 0, endPoint y: 101, distance: 54.8
click at [0, 101] on html "Analytics Dashboard Rate Search Enquiries Quotes Bookings Analytics" at bounding box center [228, 106] width 456 height 213
type input "26"
click at [212, 133] on button "Done" at bounding box center [209, 133] width 25 height 13
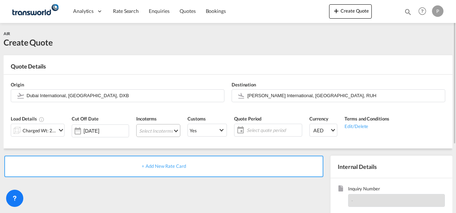
click at [159, 127] on md-select "Select Incoterms DAP - export Delivered at Place CFR - export Cost and Freight …" at bounding box center [158, 130] width 44 height 13
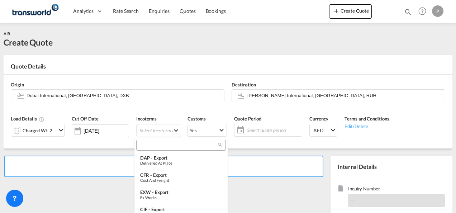
click at [159, 146] on input "search" at bounding box center [178, 145] width 80 height 6
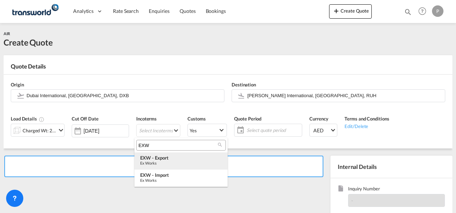
type input "EXW"
click at [168, 164] on div "Ex Works" at bounding box center [181, 163] width 82 height 5
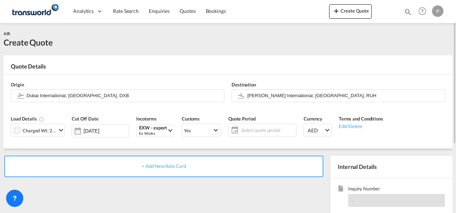
click at [257, 130] on span "Select quote period" at bounding box center [267, 130] width 53 height 6
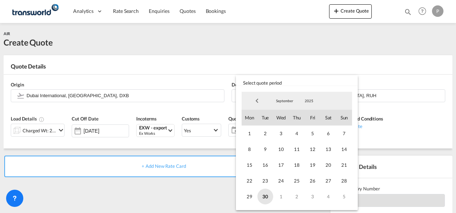
click at [266, 196] on span "30" at bounding box center [266, 197] width 16 height 16
click at [344, 195] on span "5" at bounding box center [345, 197] width 16 height 16
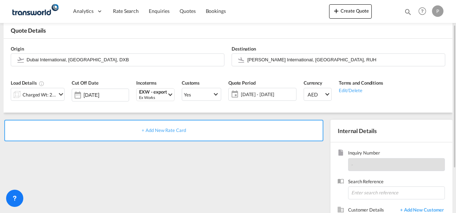
scroll to position [72, 0]
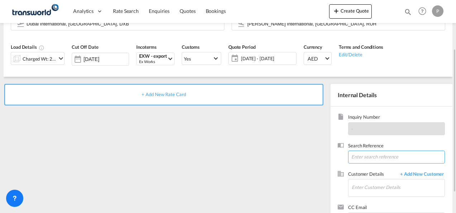
click at [369, 159] on input at bounding box center [396, 157] width 97 height 13
paste input "TWP9247"
type input "TWP9247"
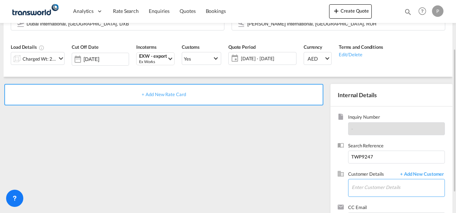
click at [380, 189] on input "Enter Customer Details" at bounding box center [398, 187] width 93 height 16
click at [415, 175] on span "+ Add New Customer" at bounding box center [421, 175] width 48 height 8
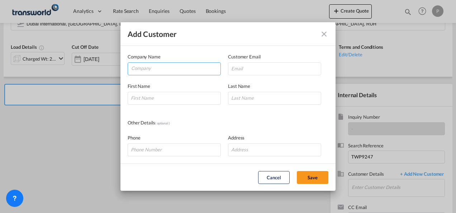
click at [151, 68] on input "Company" at bounding box center [175, 68] width 89 height 11
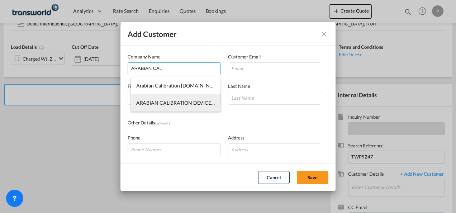
click at [178, 99] on li "ARABIAN CALIBRATION DEVICES [DOMAIN_NAME]" at bounding box center [176, 102] width 90 height 17
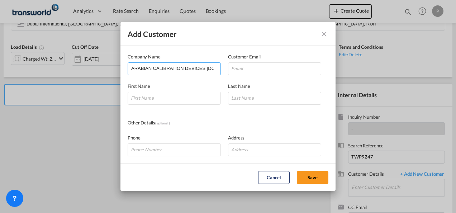
click at [200, 66] on input "ARABIAN CALIBRATION DEVICES [DOMAIN_NAME]" at bounding box center [175, 68] width 89 height 11
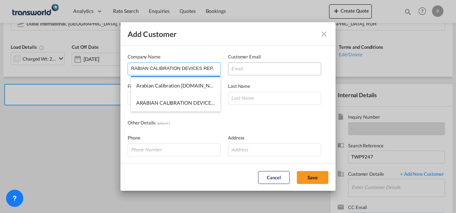
scroll to position [0, 0]
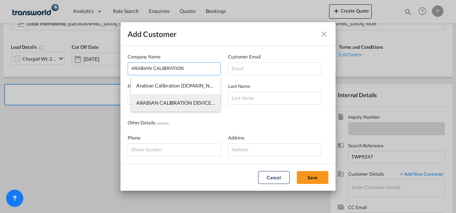
click at [172, 105] on span "ARABIAN CALIBRATION DEVICES [DOMAIN_NAME]" at bounding box center [196, 103] width 120 height 6
type input "ARABIAN CALIBRATION DEVICES [DOMAIN_NAME]"
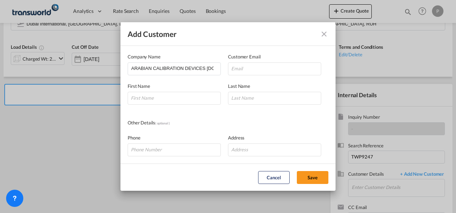
click at [324, 34] on md-icon "icon-close" at bounding box center [324, 34] width 9 height 9
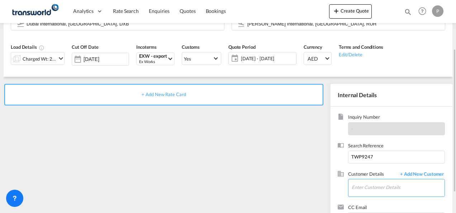
click at [375, 185] on input "Enter Customer Details" at bounding box center [398, 187] width 93 height 16
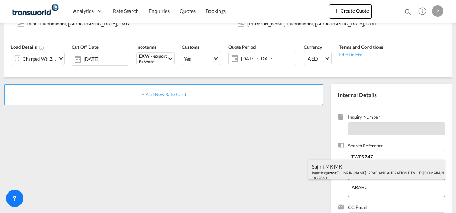
click at [363, 167] on div "Sajini MK MK logistics@ arabc [DOMAIN_NAME] | ARABIAN CALIBRATION DEVICES [DOMA…" at bounding box center [377, 172] width 136 height 24
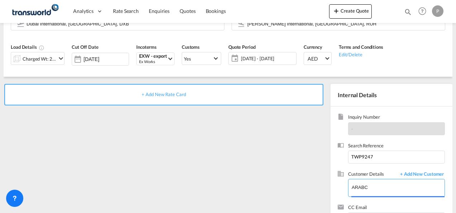
type input "ARABIAN CALIBRATION DEVICES [DOMAIN_NAME], Sajini MK MK, [EMAIL_ADDRESS][DOMAIN…"
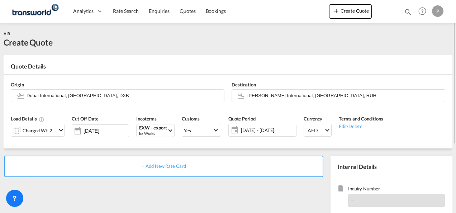
click at [162, 165] on span "+ Add New Rate Card" at bounding box center [164, 166] width 44 height 6
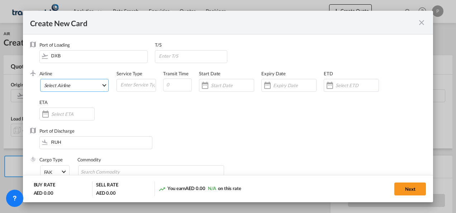
click at [75, 86] on md-select "Select Airline AIR EXPRESS S.A. (1166- / -) CMA CGM Air Cargo (1140-2C / -) DDW…" at bounding box center [74, 85] width 69 height 13
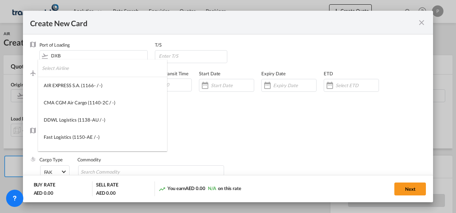
click at [81, 72] on input "search" at bounding box center [104, 68] width 125 height 17
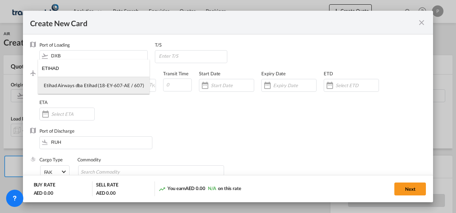
type input "ETIHAD"
click at [85, 84] on div "Etihad Airways dba Etihad (18-EY-607-AE / 607)" at bounding box center [94, 85] width 100 height 6
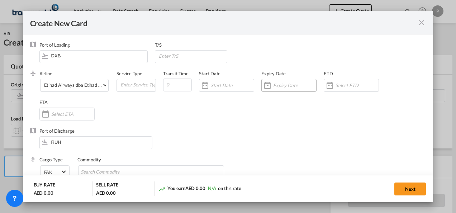
click at [283, 85] on input "Create New Card ..." at bounding box center [294, 86] width 43 height 6
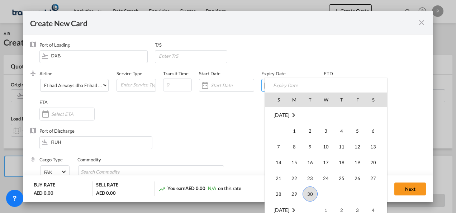
scroll to position [166273, 0]
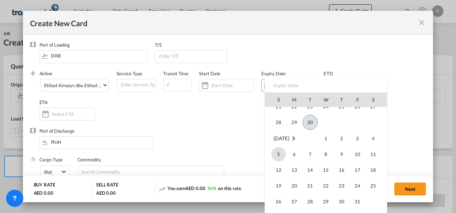
click at [278, 156] on span "5" at bounding box center [279, 154] width 14 height 14
type input "[DATE]"
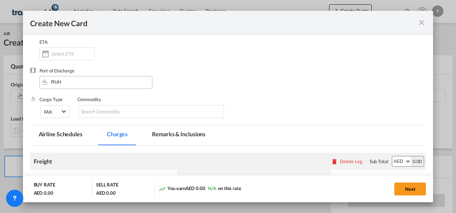
scroll to position [72, 0]
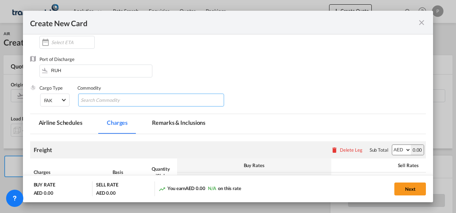
click at [126, 100] on input "Chips input." at bounding box center [114, 100] width 66 height 11
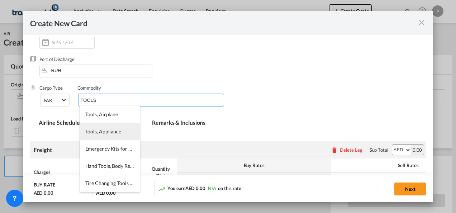
type input "TOOLS"
click at [118, 128] on li "Tools, Appliance" at bounding box center [110, 131] width 60 height 17
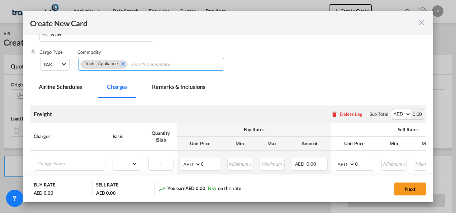
scroll to position [144, 0]
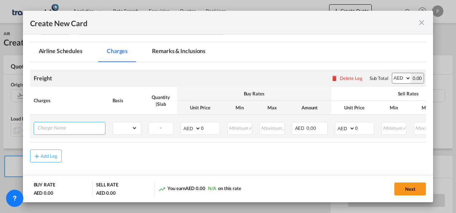
click at [67, 127] on input "Charge Name" at bounding box center [71, 127] width 68 height 11
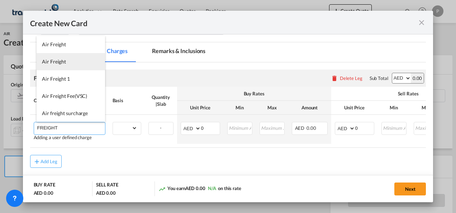
click at [52, 62] on span "Air Freight" at bounding box center [54, 61] width 24 height 6
type input "Air Freight"
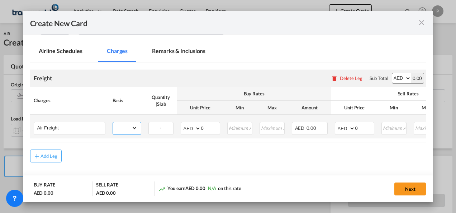
click at [136, 127] on select "gross_weight volumetric_weight per_shipment per_bl per_km % on air freight per_…" at bounding box center [125, 127] width 24 height 11
select select "per_shipment"
click at [113, 122] on select "gross_weight volumetric_weight per_shipment per_bl per_km % on air freight per_…" at bounding box center [125, 127] width 24 height 11
click at [208, 125] on input "0" at bounding box center [210, 127] width 19 height 11
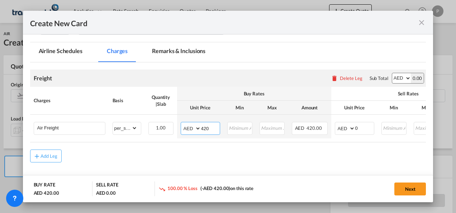
type input "420"
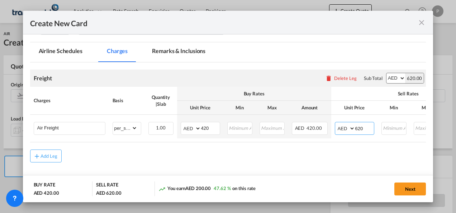
type input "620"
click at [416, 190] on button "Next" at bounding box center [411, 189] width 32 height 13
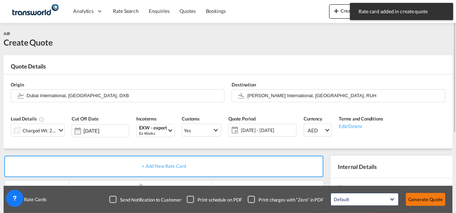
click at [429, 197] on button "Generate Quote" at bounding box center [425, 199] width 39 height 13
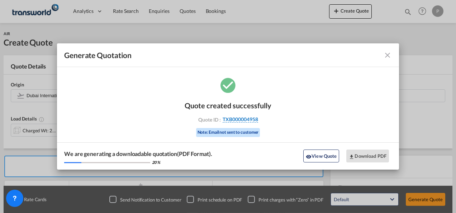
click at [236, 120] on span "TXB000004958" at bounding box center [241, 119] width 36 height 6
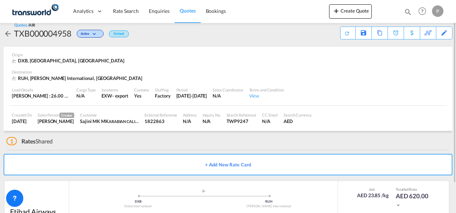
scroll to position [44, 0]
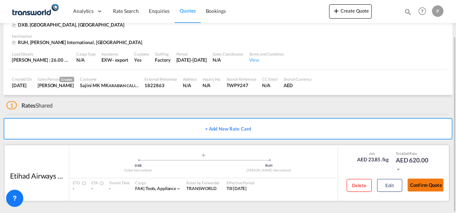
click at [423, 183] on button "Confirm Quote" at bounding box center [426, 185] width 36 height 13
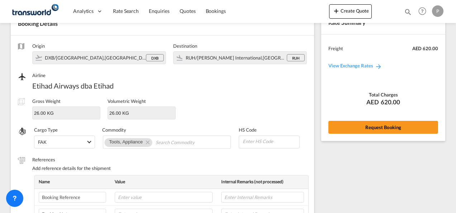
scroll to position [266, 0]
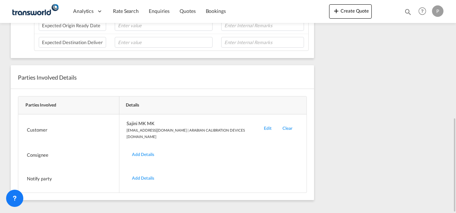
click at [259, 123] on div "Edit" at bounding box center [268, 130] width 19 height 20
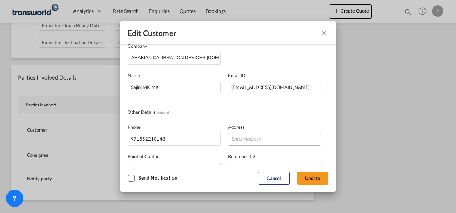
scroll to position [0, 0]
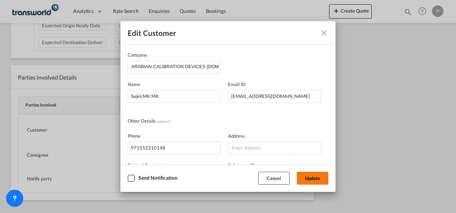
click at [314, 179] on button "Update" at bounding box center [313, 178] width 32 height 13
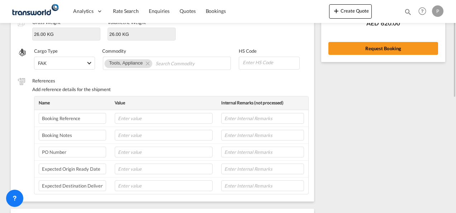
scroll to position [51, 0]
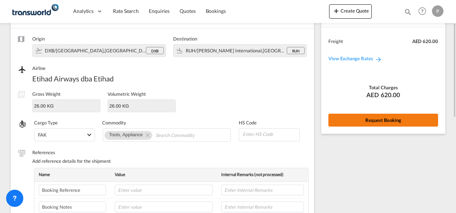
click at [387, 117] on button "Request Booking" at bounding box center [384, 120] width 110 height 13
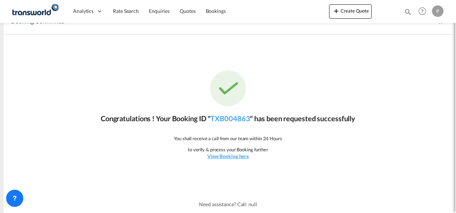
scroll to position [13, 0]
click at [243, 119] on link "TXB004863" at bounding box center [230, 118] width 39 height 9
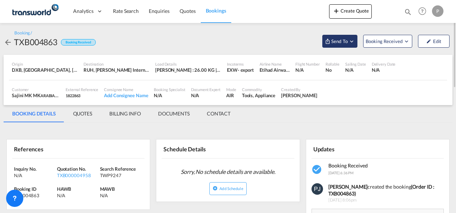
click at [354, 40] on md-icon "Open demo menu" at bounding box center [352, 41] width 6 height 6
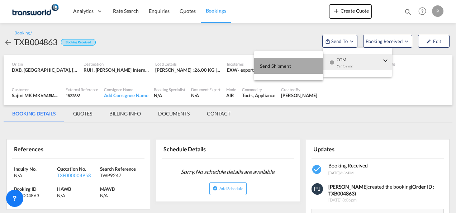
click at [289, 64] on span "Send Shipment" at bounding box center [275, 65] width 31 height 11
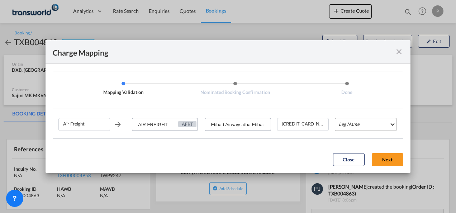
click at [351, 125] on md-select "Leg Name HANDLING ORIGIN HANDLING DESTINATION OTHERS TL PICK UP CUSTOMS ORIGIN …" at bounding box center [366, 124] width 62 height 13
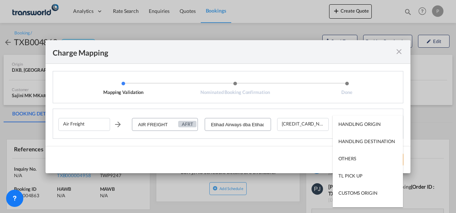
type md-option "HANDLING ORIGIN"
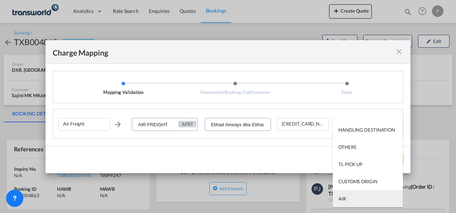
type md-option "AIR"
click at [353, 197] on md-option "AIR" at bounding box center [368, 198] width 70 height 17
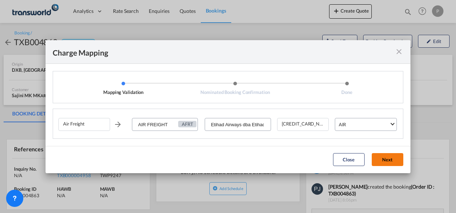
click at [389, 161] on button "Next" at bounding box center [388, 159] width 32 height 13
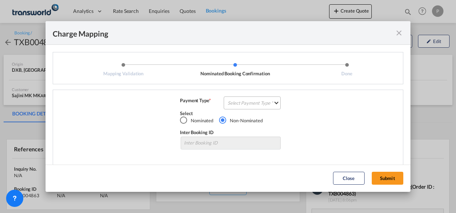
click at [255, 102] on md-select "Select Payment Type COLLECT PREPAID" at bounding box center [252, 103] width 57 height 13
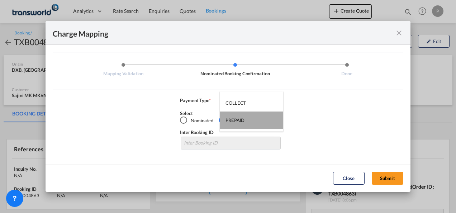
click at [250, 119] on md-option "PREPAID" at bounding box center [252, 120] width 64 height 17
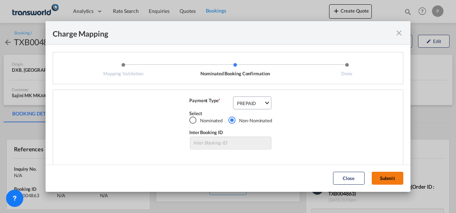
click at [386, 179] on button "Submit" at bounding box center [388, 178] width 32 height 13
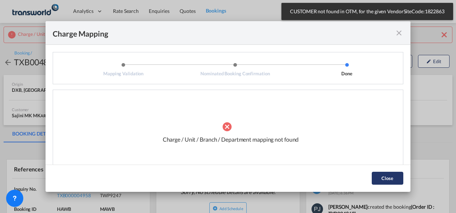
click at [386, 179] on button "Close" at bounding box center [388, 178] width 32 height 13
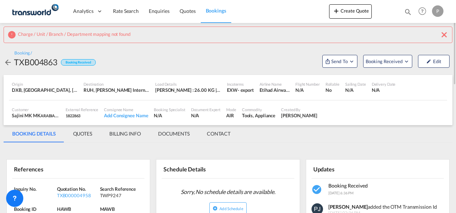
click at [444, 37] on md-icon "icon-close" at bounding box center [444, 34] width 9 height 9
